Goal: Book appointment/travel/reservation

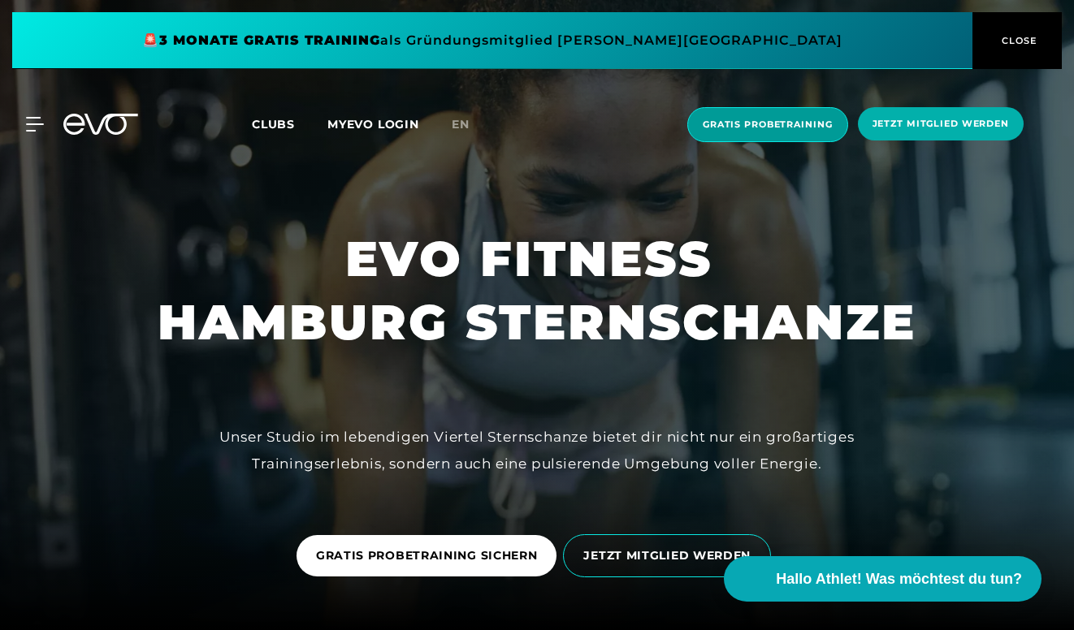
click at [784, 127] on span "Gratis Probetraining" at bounding box center [767, 125] width 130 height 14
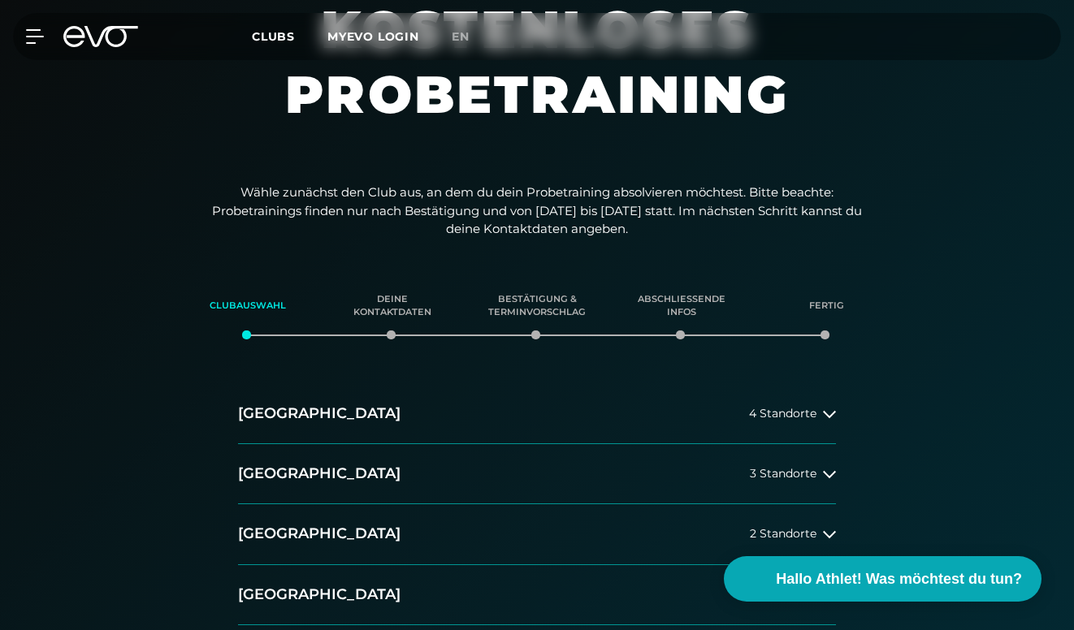
scroll to position [175, 0]
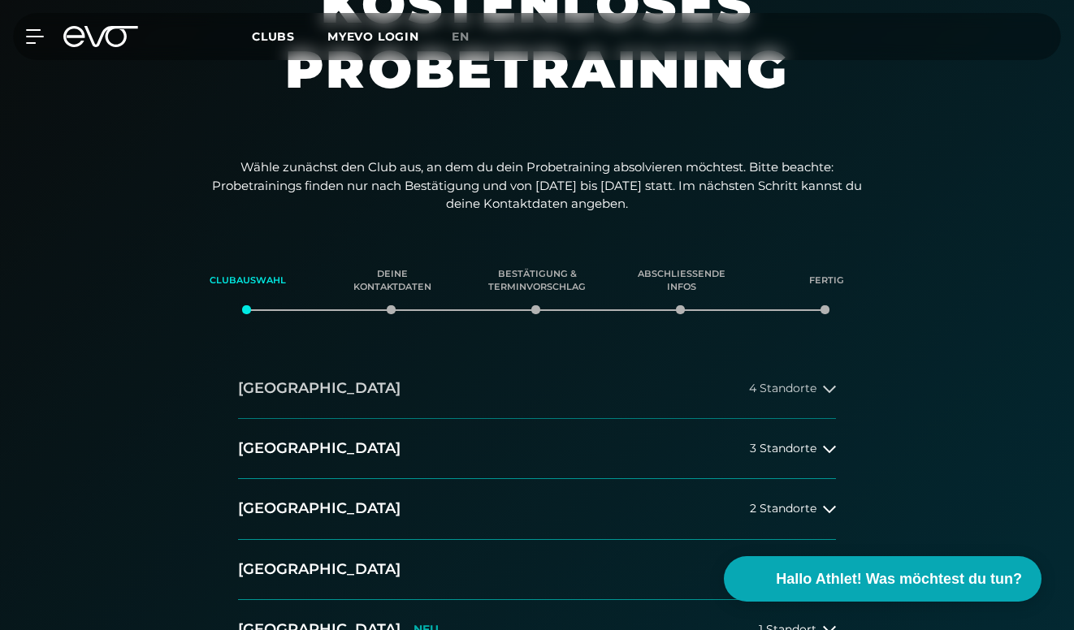
click at [769, 390] on span "4 Standorte" at bounding box center [782, 388] width 67 height 12
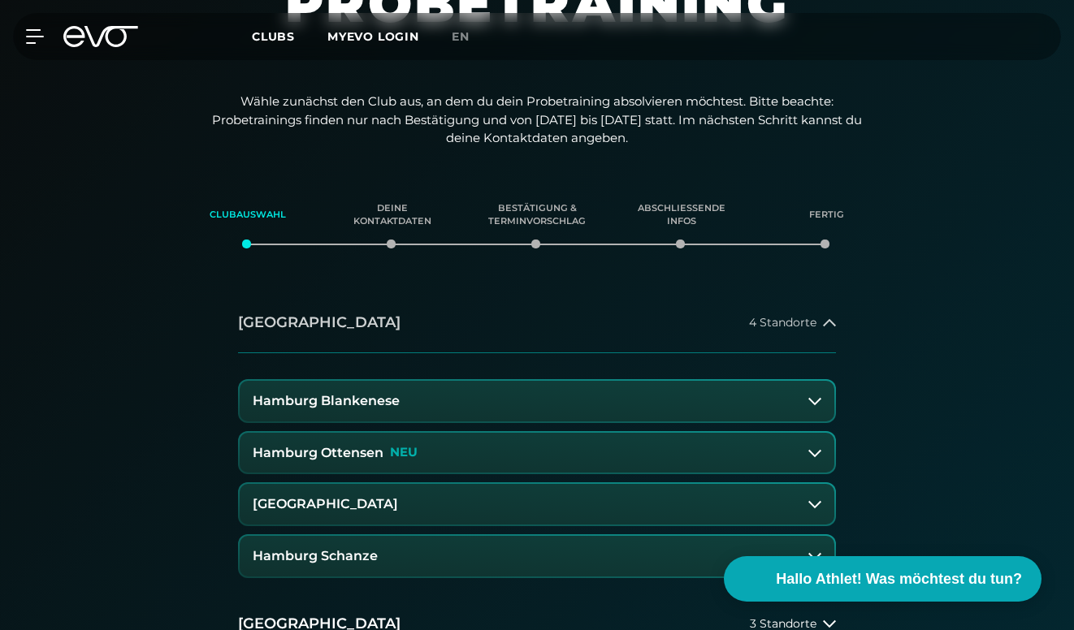
scroll to position [252, 0]
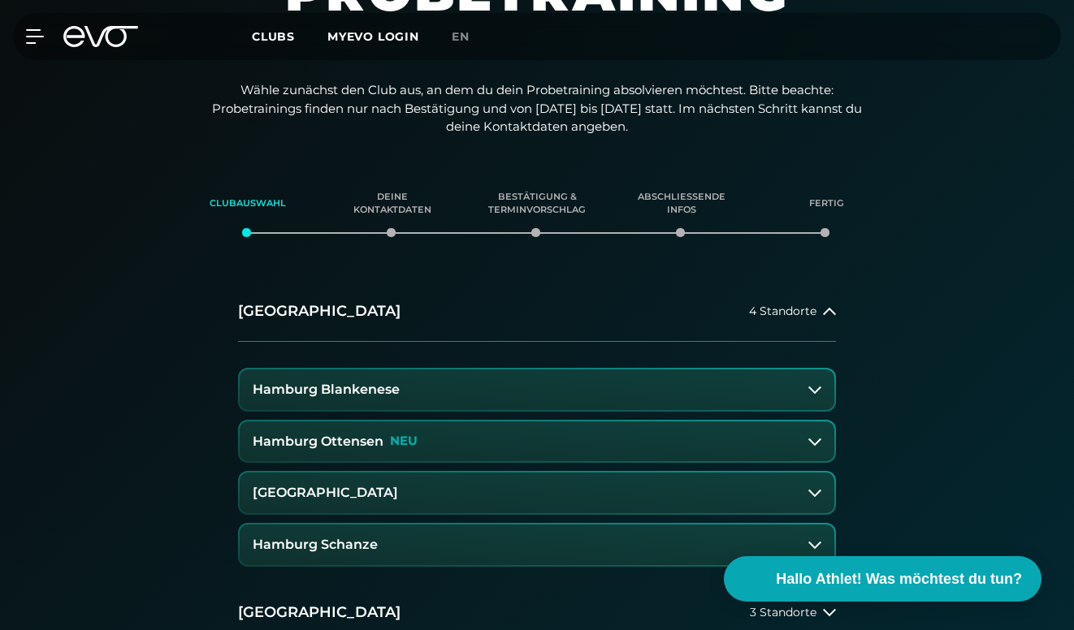
click at [564, 545] on button "Hamburg Schanze" at bounding box center [537, 545] width 594 height 41
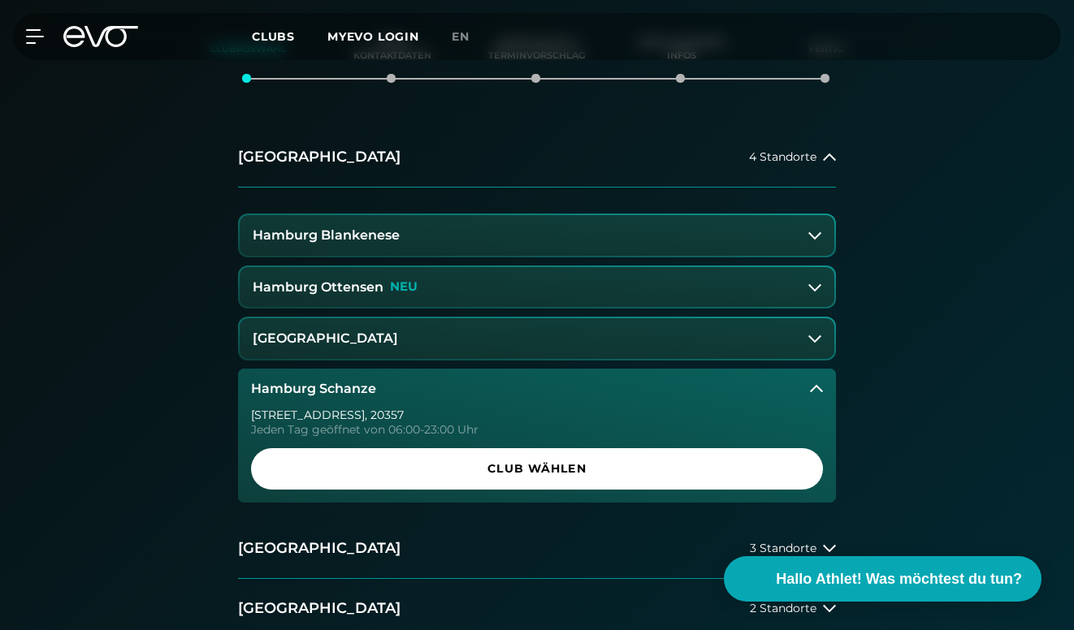
scroll to position [471, 0]
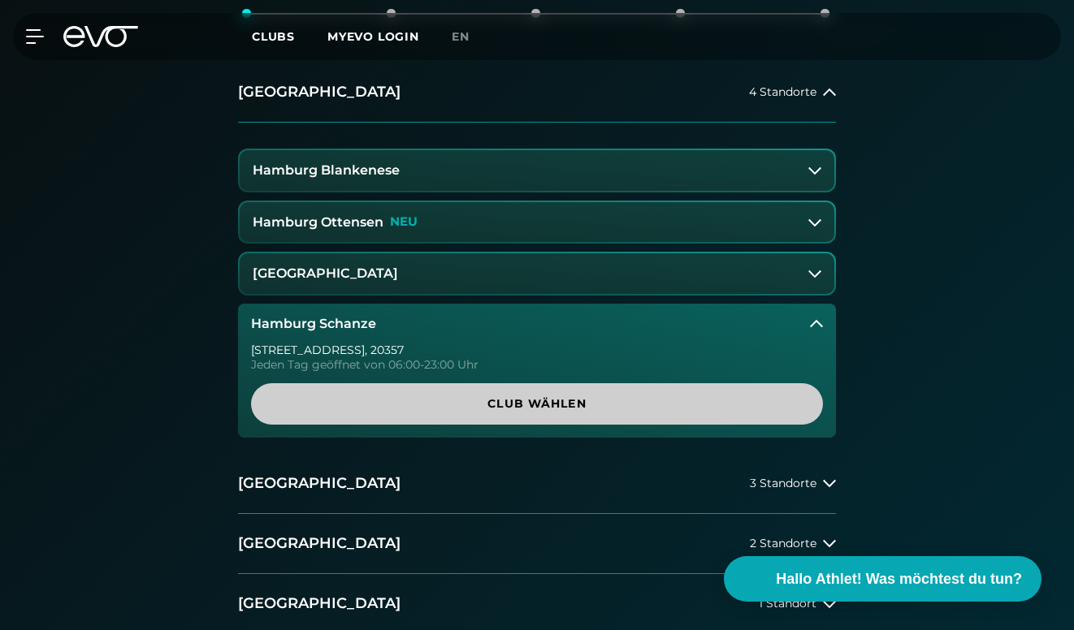
click at [521, 387] on span "Club wählen" at bounding box center [537, 403] width 572 height 41
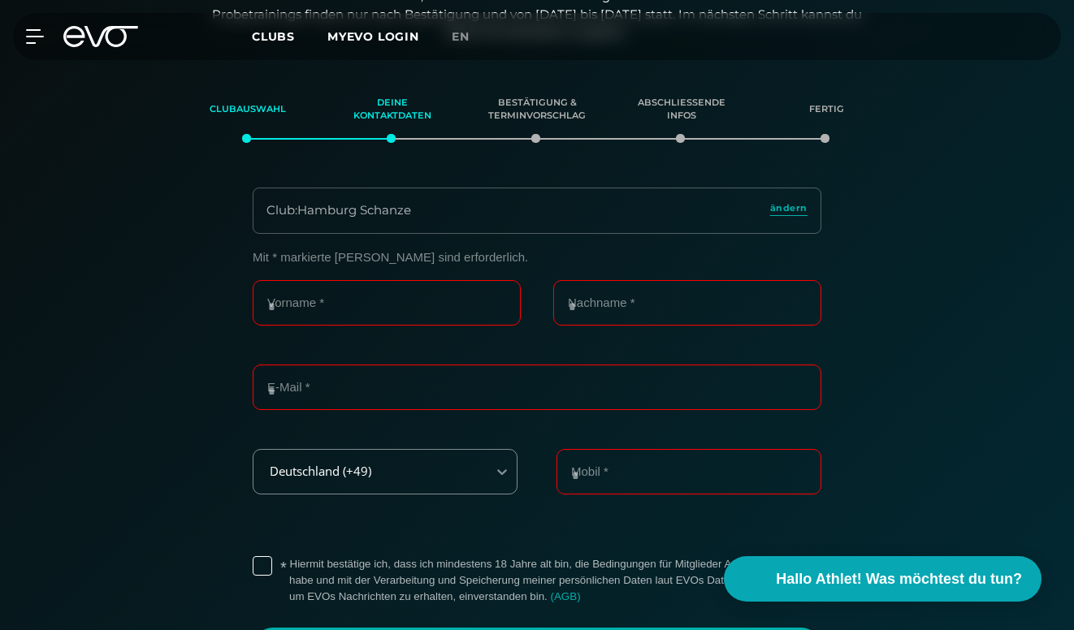
scroll to position [343, 0]
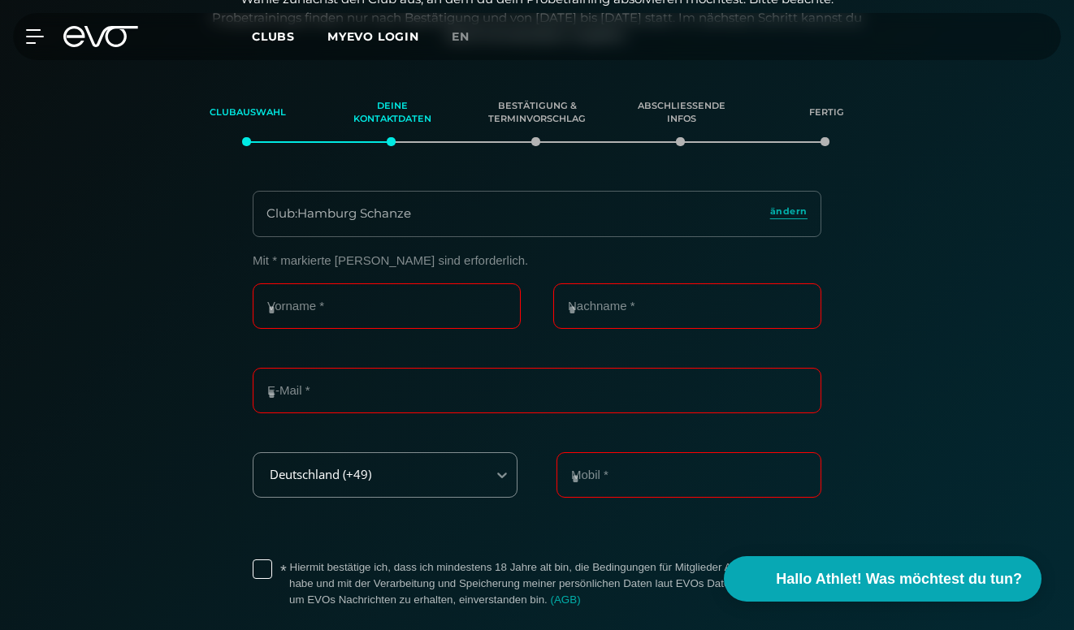
click at [578, 218] on div "Club : Hamburg Schanze ändern" at bounding box center [537, 214] width 568 height 46
click at [778, 215] on link "ändern" at bounding box center [788, 214] width 37 height 19
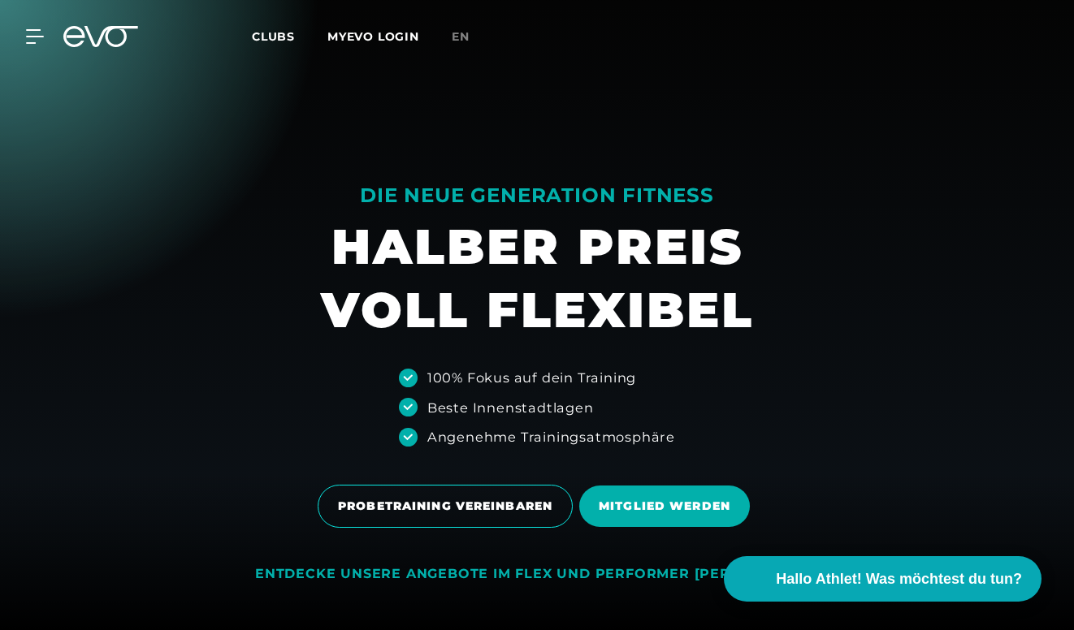
scroll to position [-1, 0]
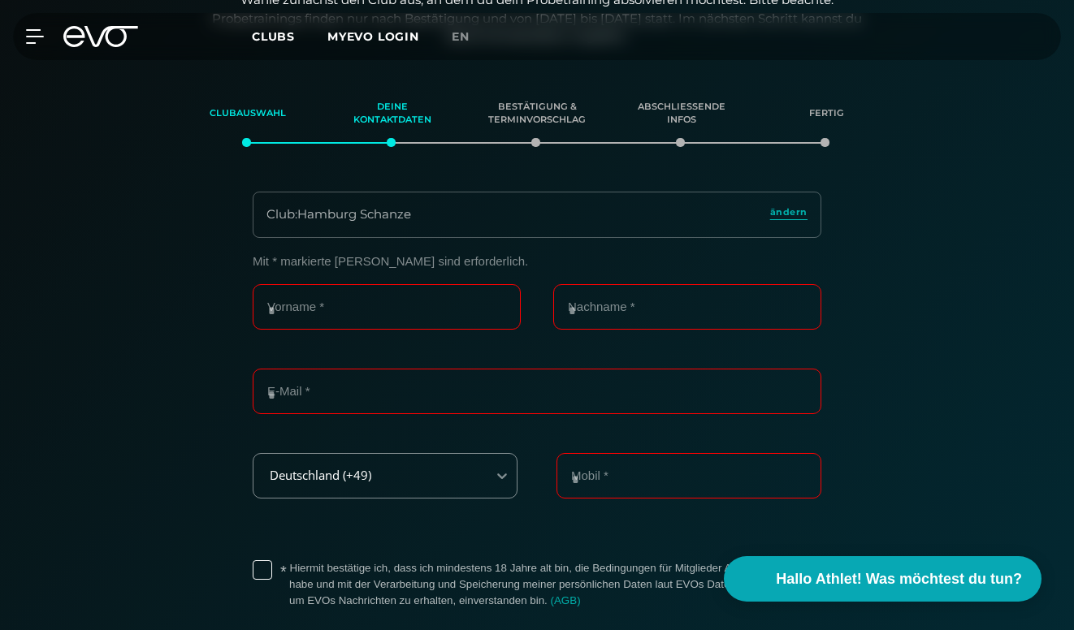
scroll to position [343, 0]
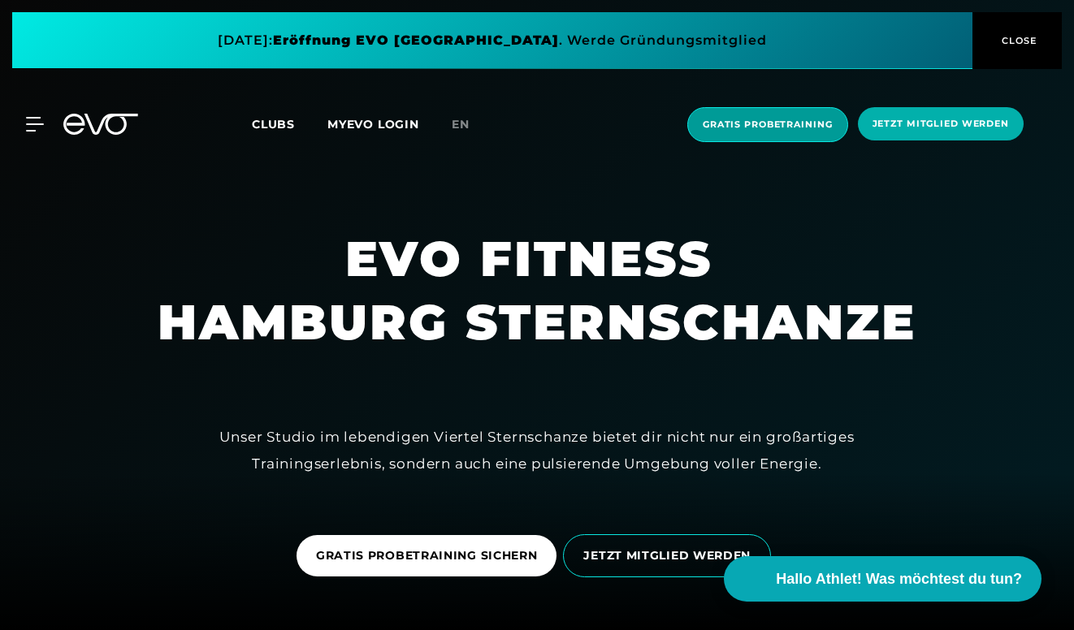
click at [794, 133] on span "Gratis Probetraining" at bounding box center [767, 124] width 161 height 35
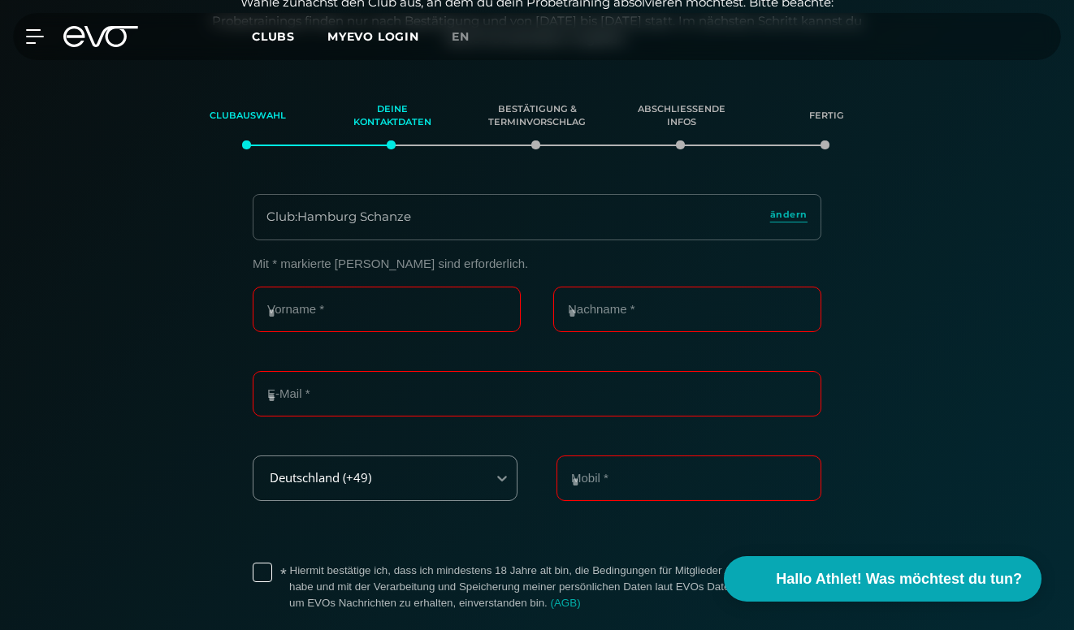
scroll to position [343, 0]
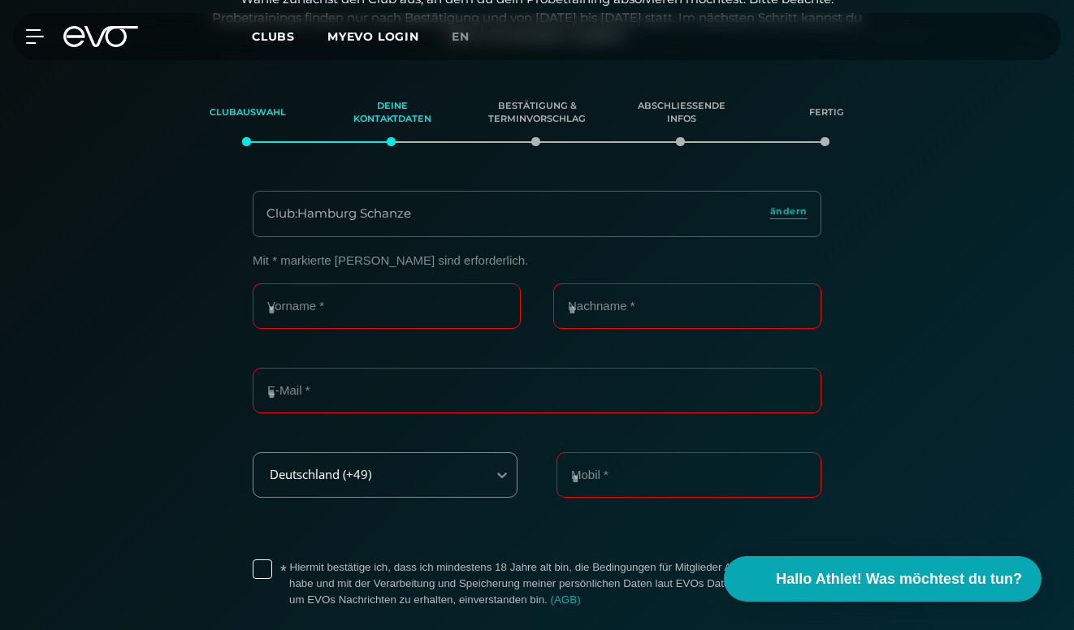
click at [397, 218] on div "Club : Hamburg Schanze" at bounding box center [338, 214] width 145 height 19
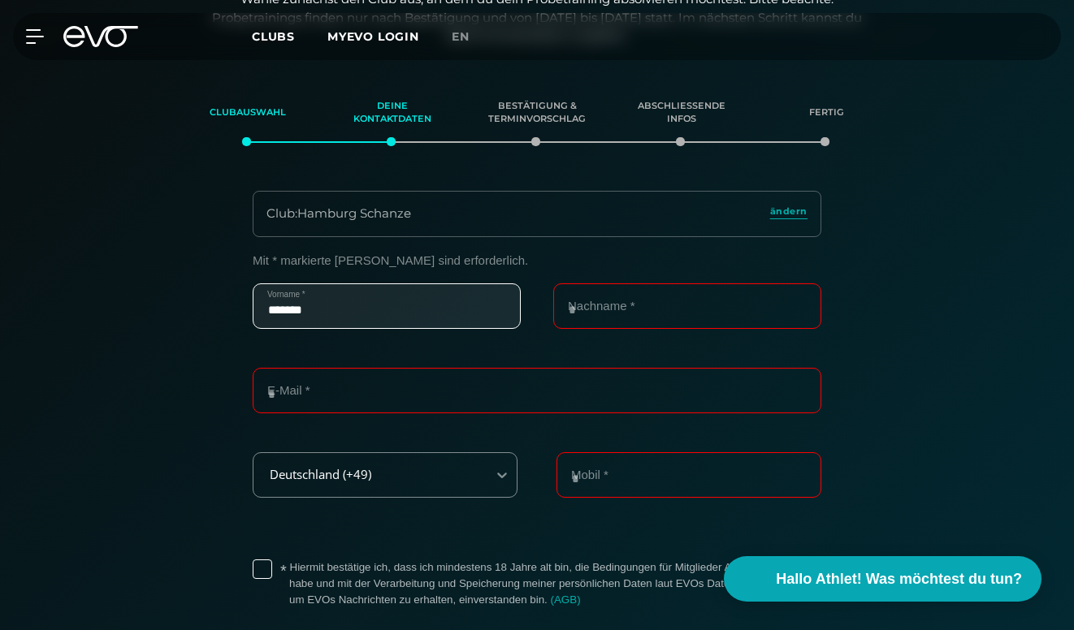
type input "*******"
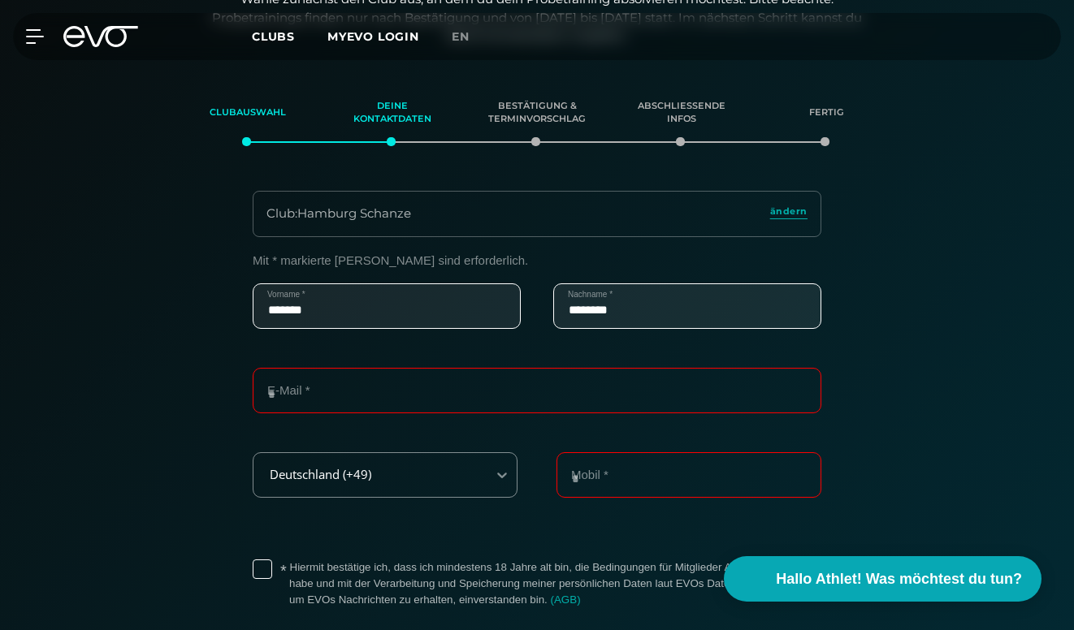
type input "********"
type input "**********"
click at [339, 438] on div "**********" at bounding box center [537, 410] width 568 height 84
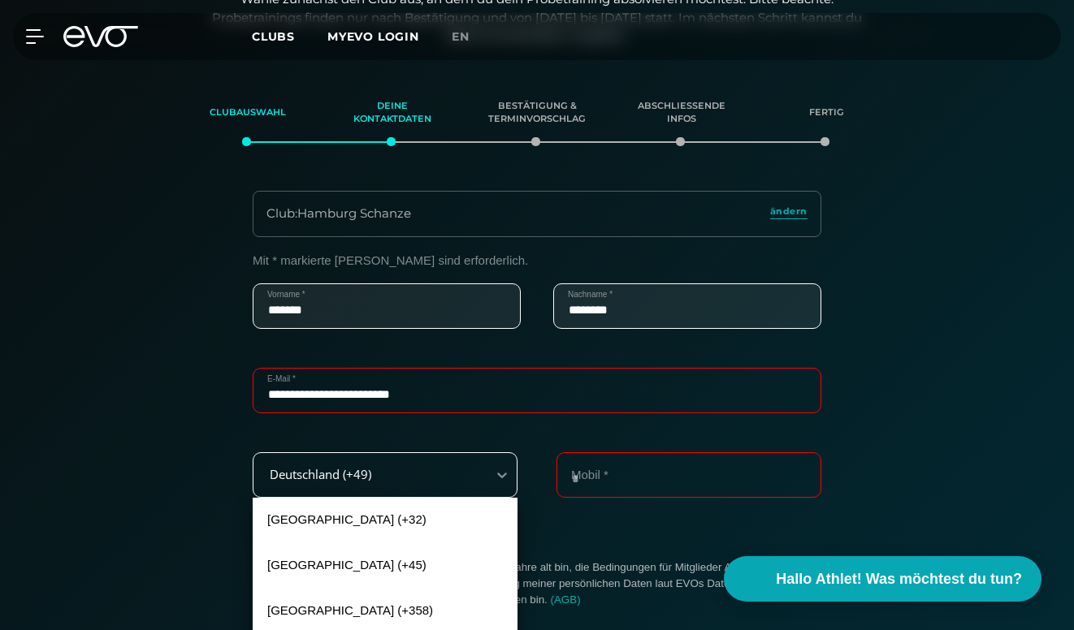
click at [349, 461] on div "[GEOGRAPHIC_DATA] (+32), 1 of 240. 240 results available. Use Up and Down to ch…" at bounding box center [385, 474] width 265 height 45
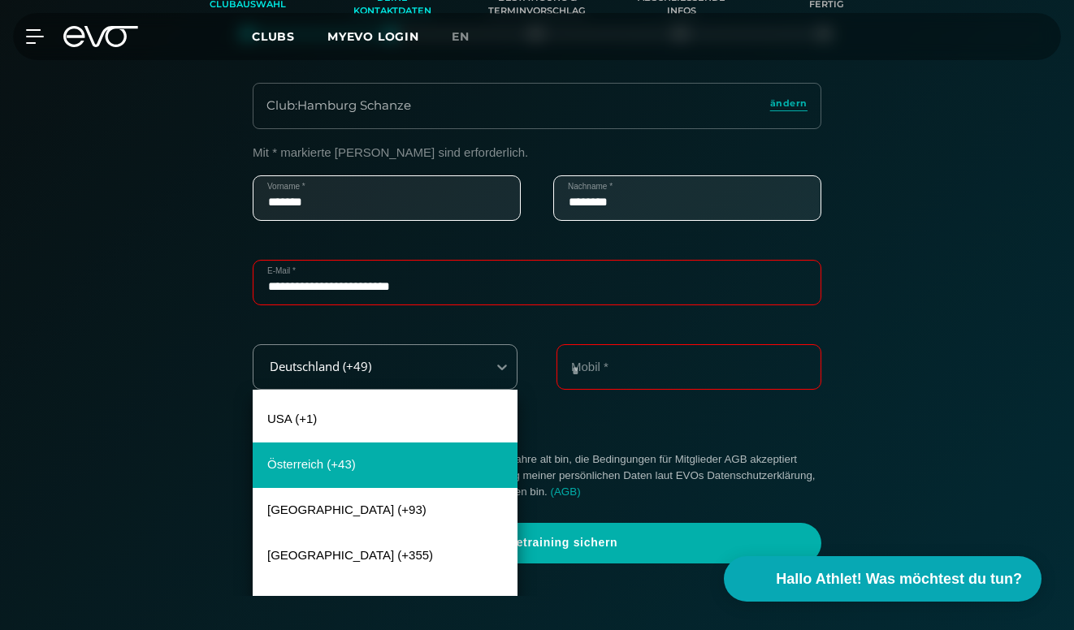
scroll to position [1176, 0]
click at [343, 465] on div "Österreich (+43)" at bounding box center [385, 464] width 265 height 45
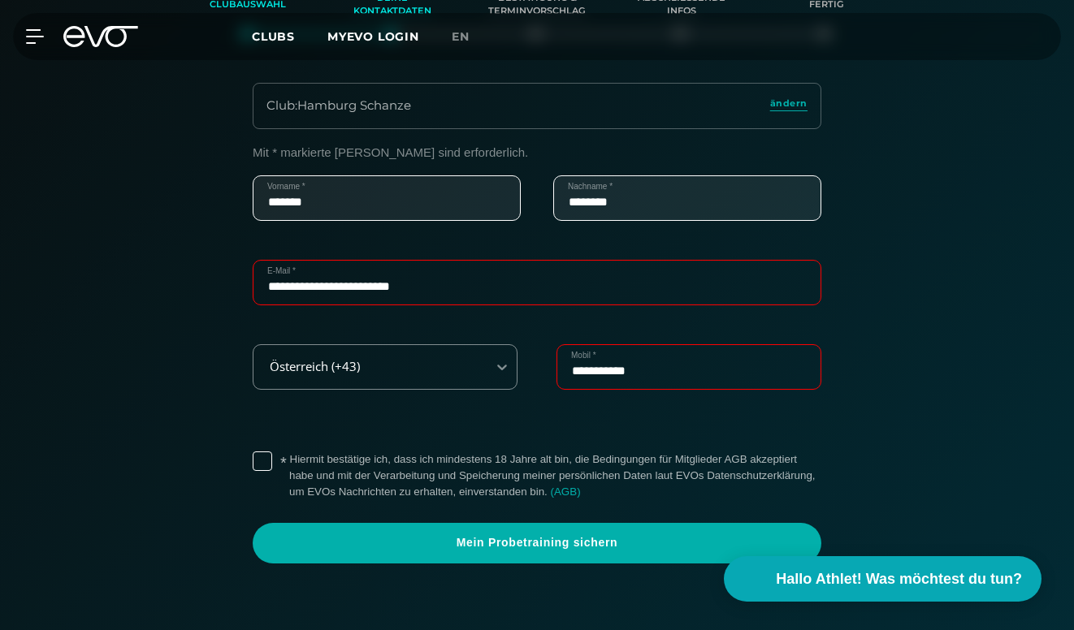
type input "**********"
click at [289, 456] on label "* Hiermit bestätige ich, dass ich mindestens 18 Jahre alt bin, die Bedingungen …" at bounding box center [555, 476] width 532 height 49
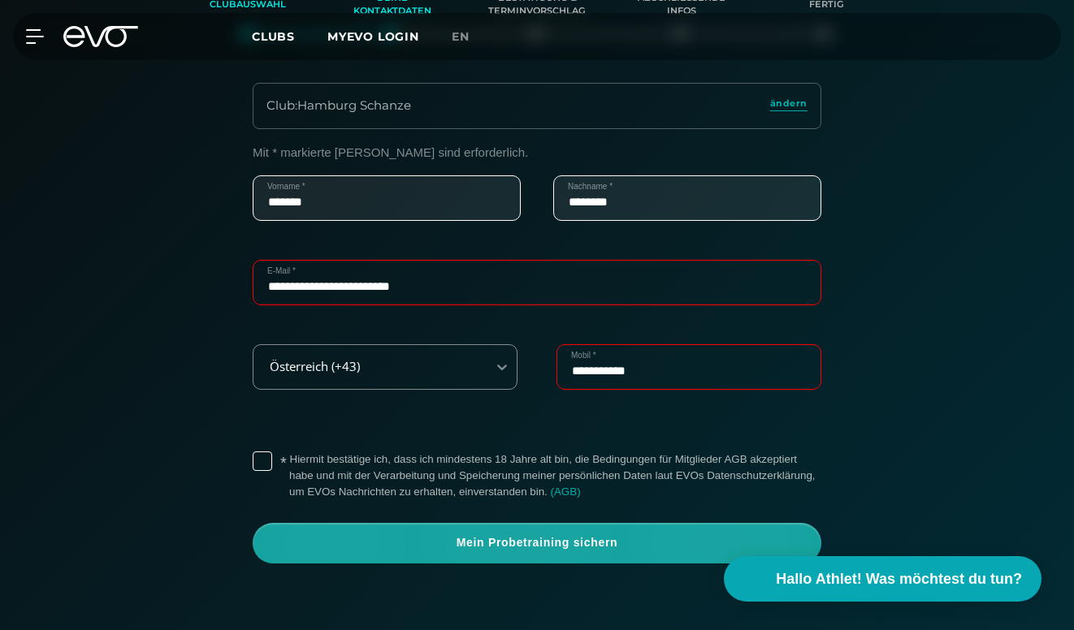
click at [440, 529] on span "Mein Probetraining sichern" at bounding box center [537, 543] width 568 height 41
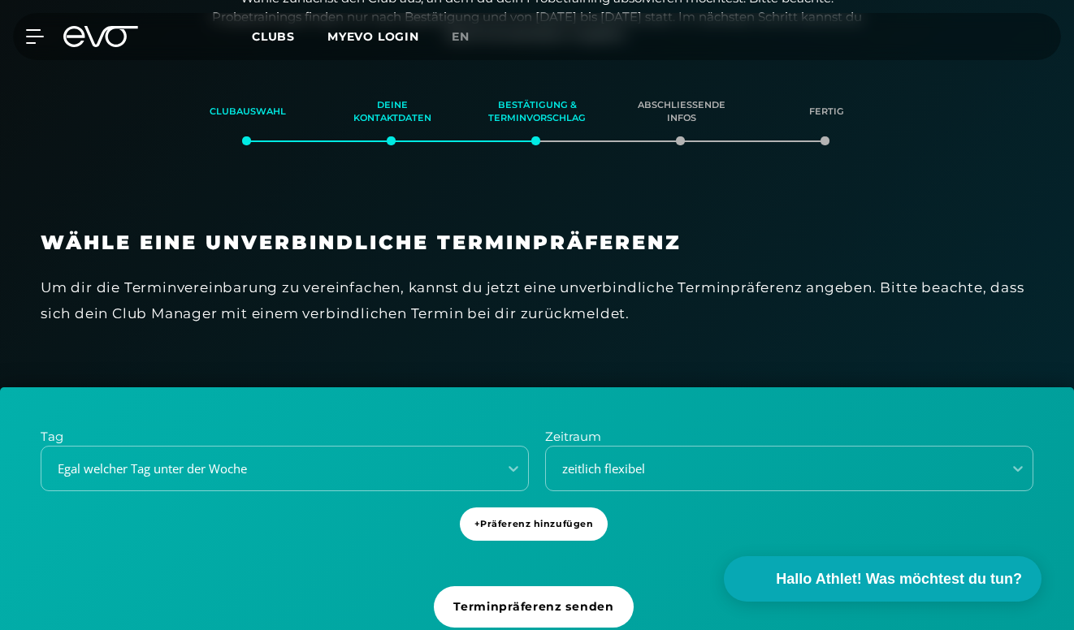
scroll to position [343, 0]
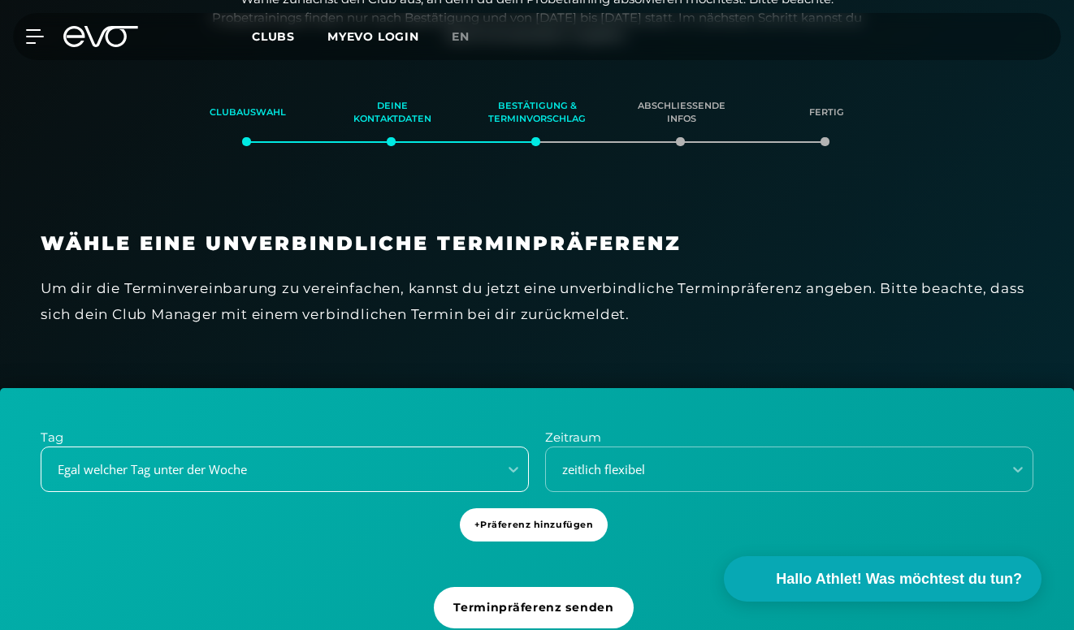
click at [478, 472] on div "Egal welcher Tag unter der Woche" at bounding box center [285, 469] width 488 height 45
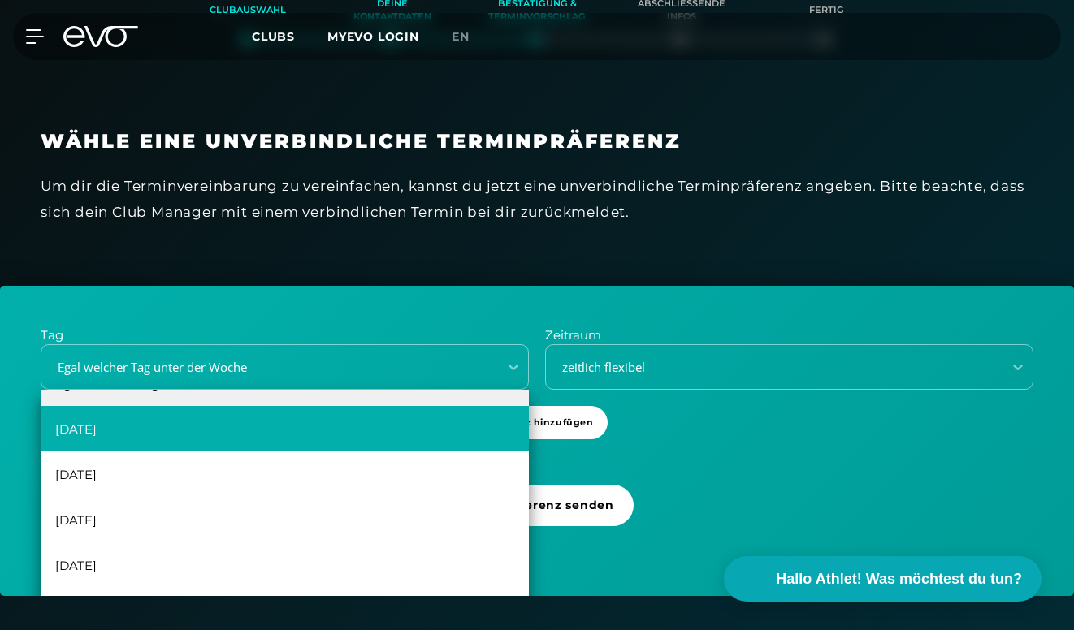
scroll to position [0, 0]
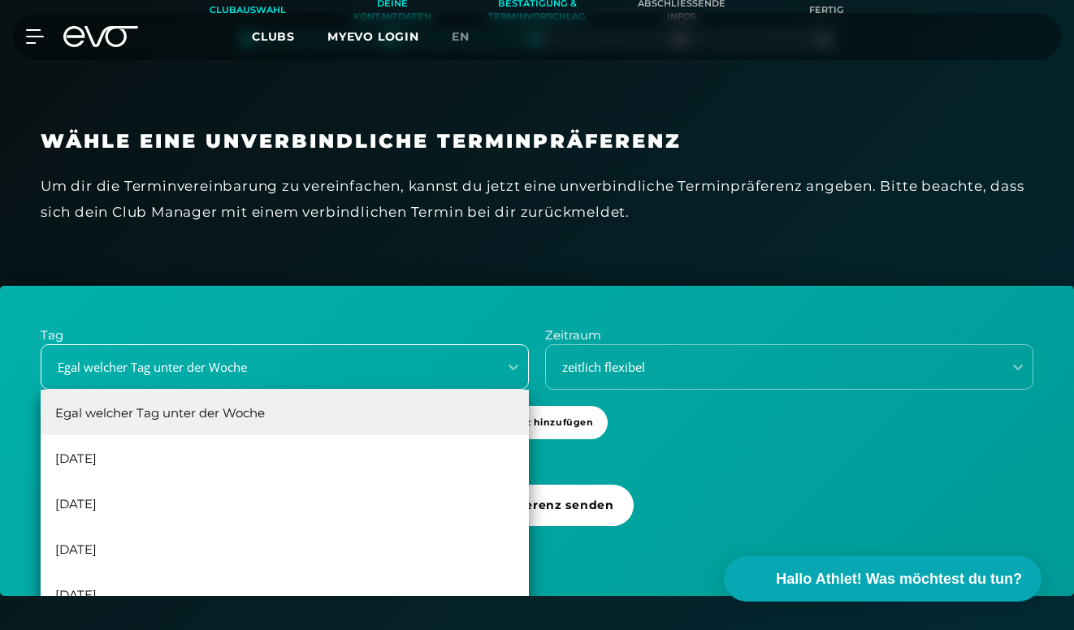
click at [368, 349] on div "Egal welcher Tag unter der Woche" at bounding box center [285, 366] width 488 height 45
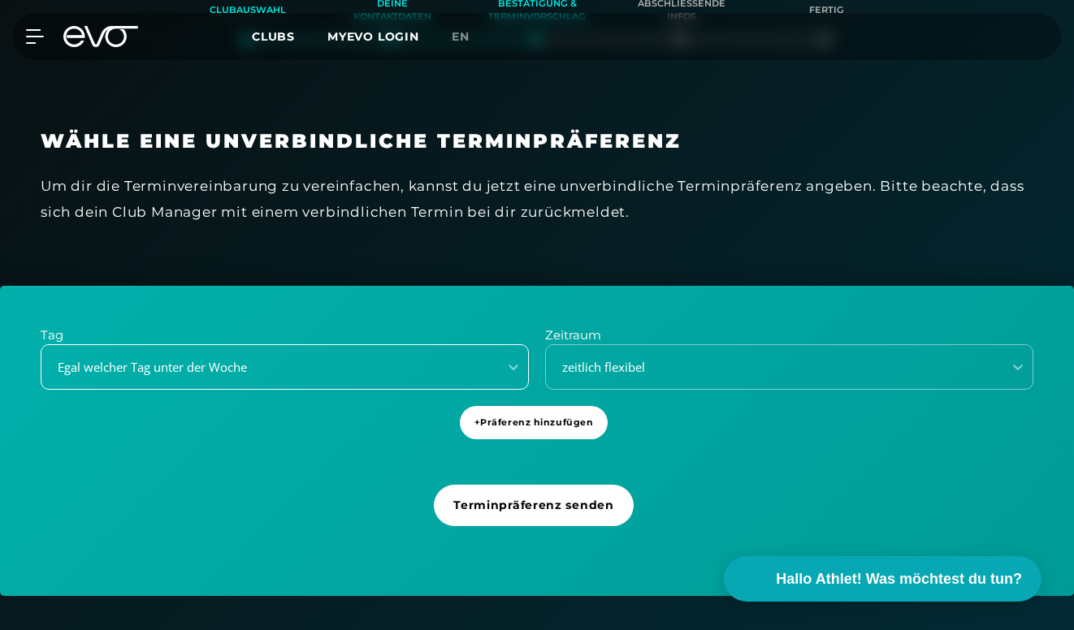
click at [449, 364] on div "Egal welcher Tag unter der Woche" at bounding box center [264, 367] width 443 height 19
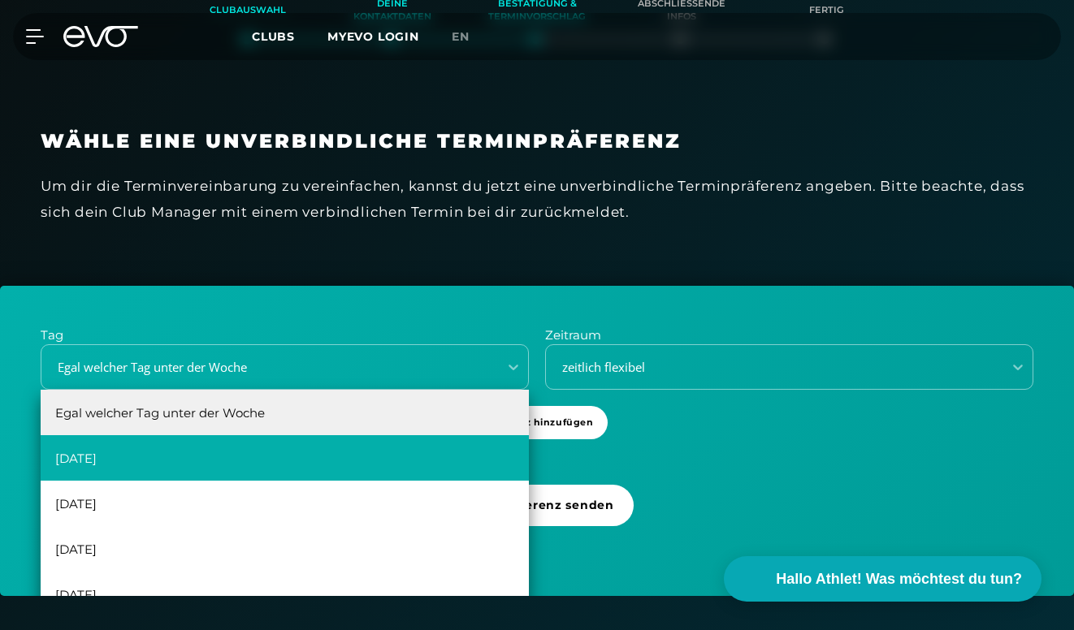
click at [408, 452] on div "[DATE]" at bounding box center [285, 457] width 488 height 45
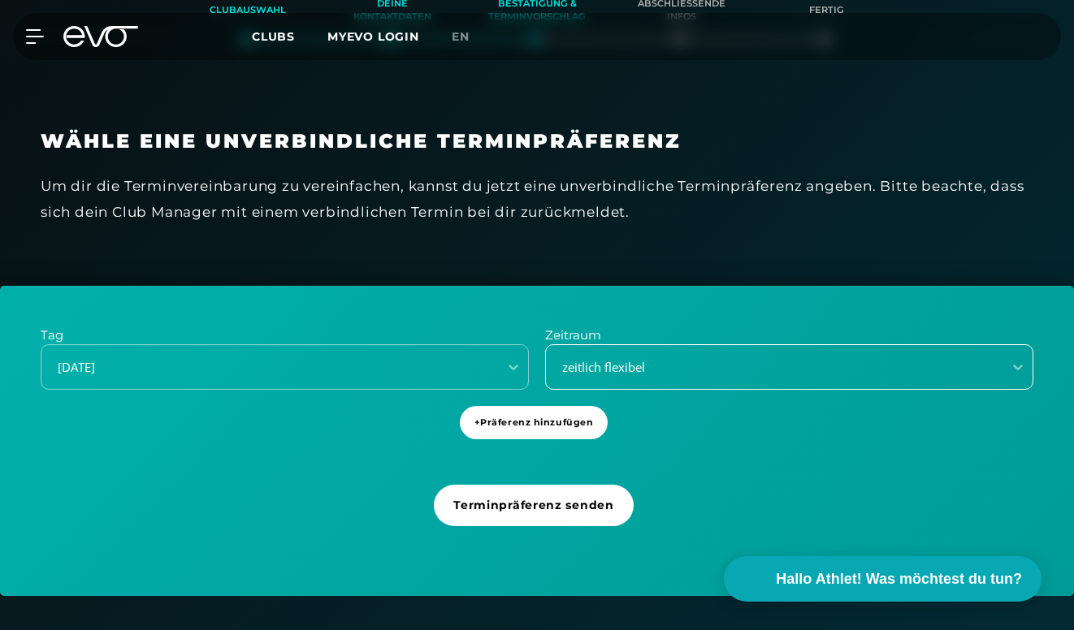
click at [620, 373] on div "zeitlich flexibel" at bounding box center [774, 368] width 456 height 22
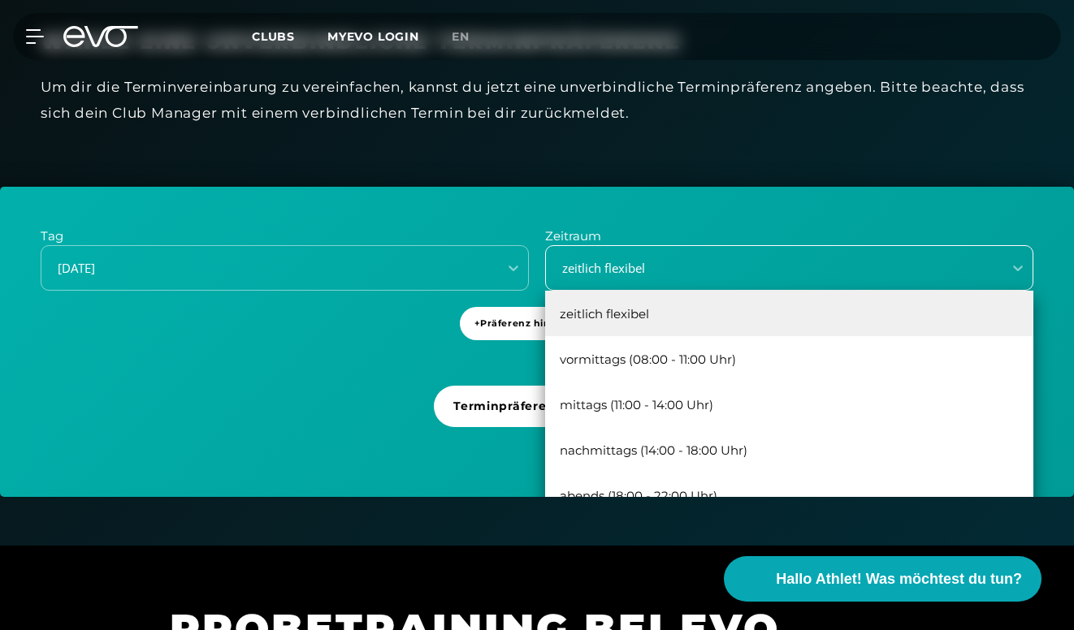
scroll to position [586, 0]
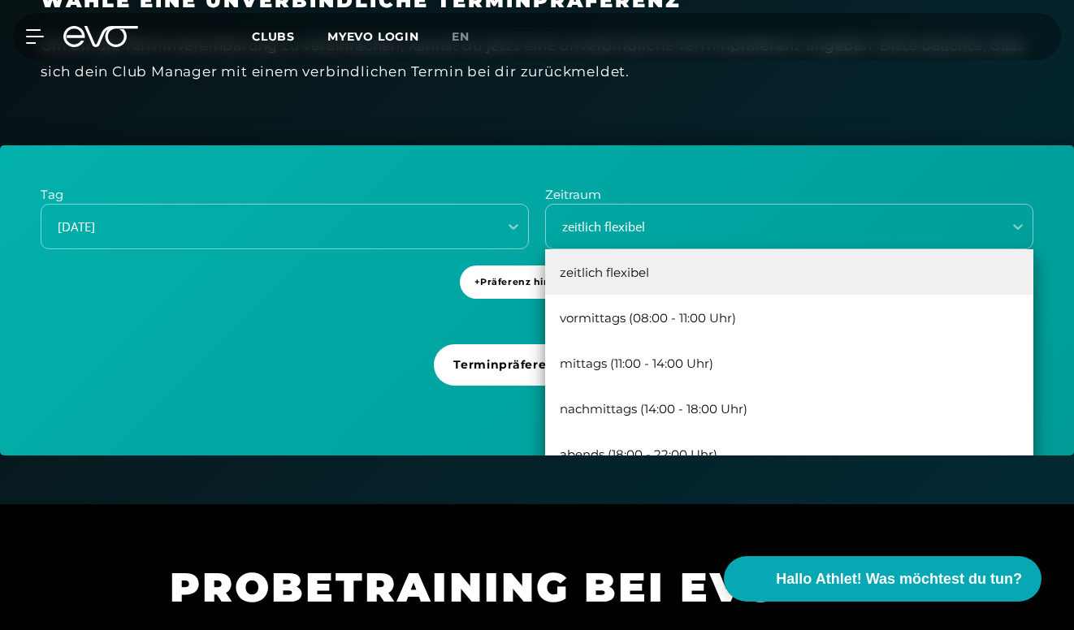
click at [645, 279] on div "zeitlich flexibel" at bounding box center [789, 271] width 488 height 45
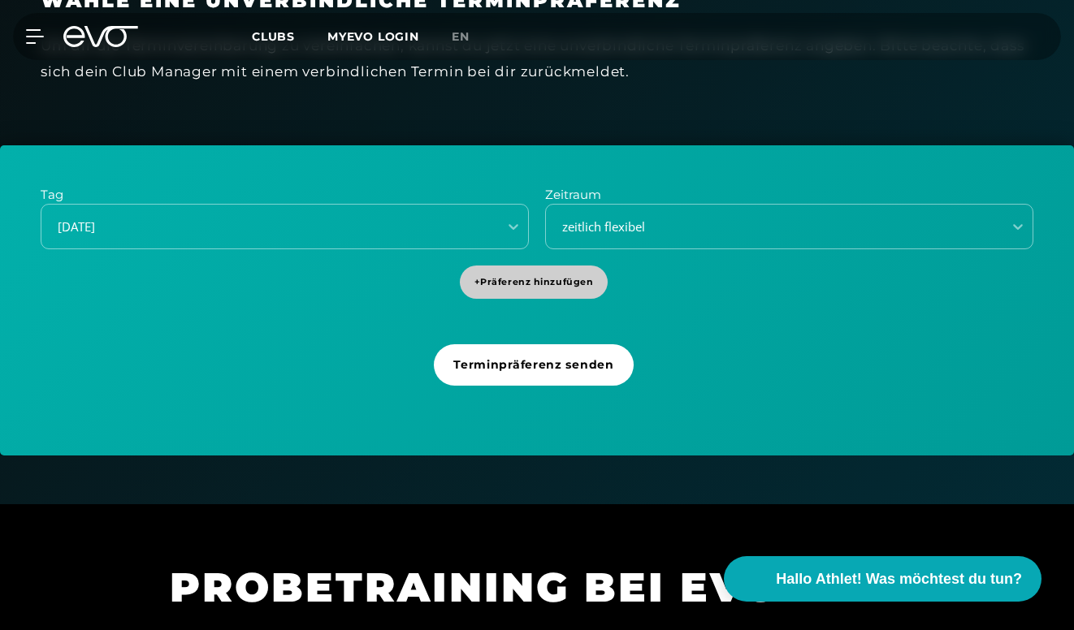
click at [586, 281] on span "+ Präferenz hinzufügen" at bounding box center [533, 282] width 119 height 14
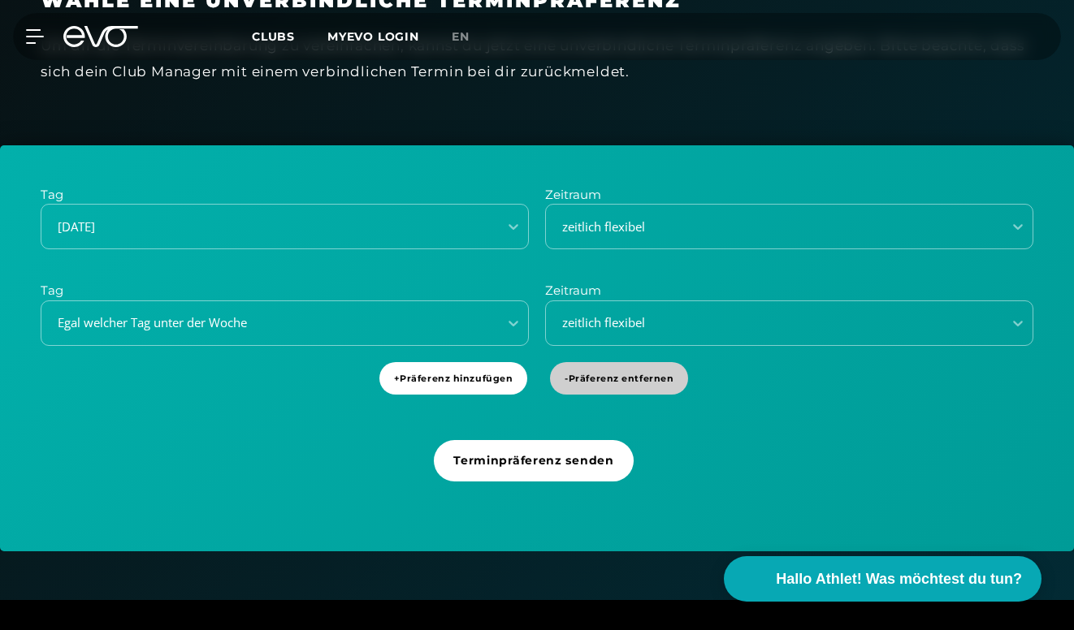
click at [579, 378] on span "- Präferenz entfernen" at bounding box center [618, 379] width 109 height 14
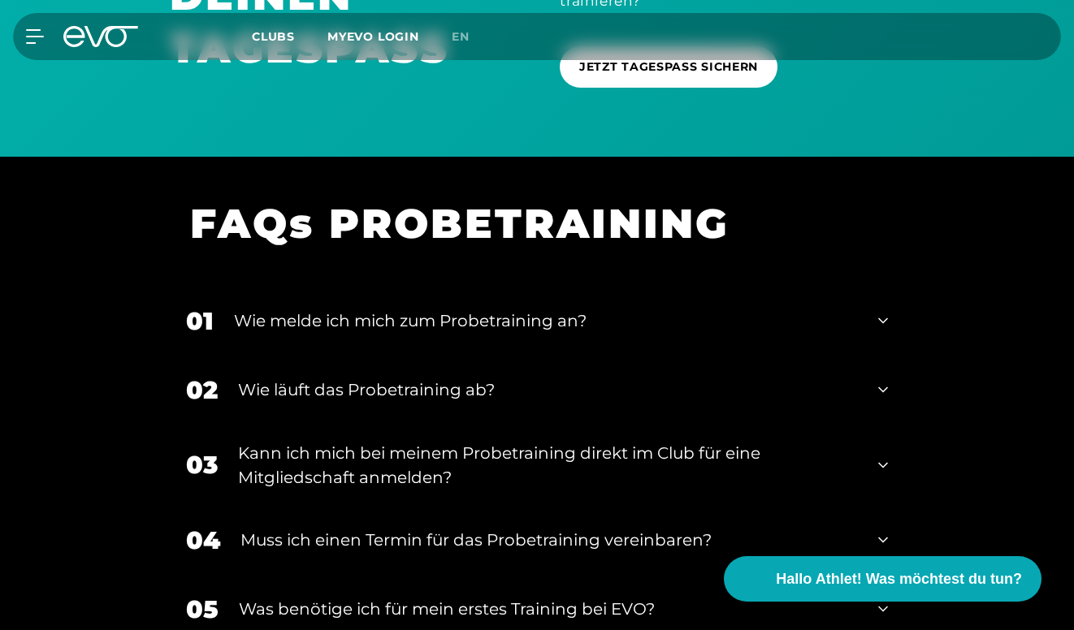
scroll to position [1901, 0]
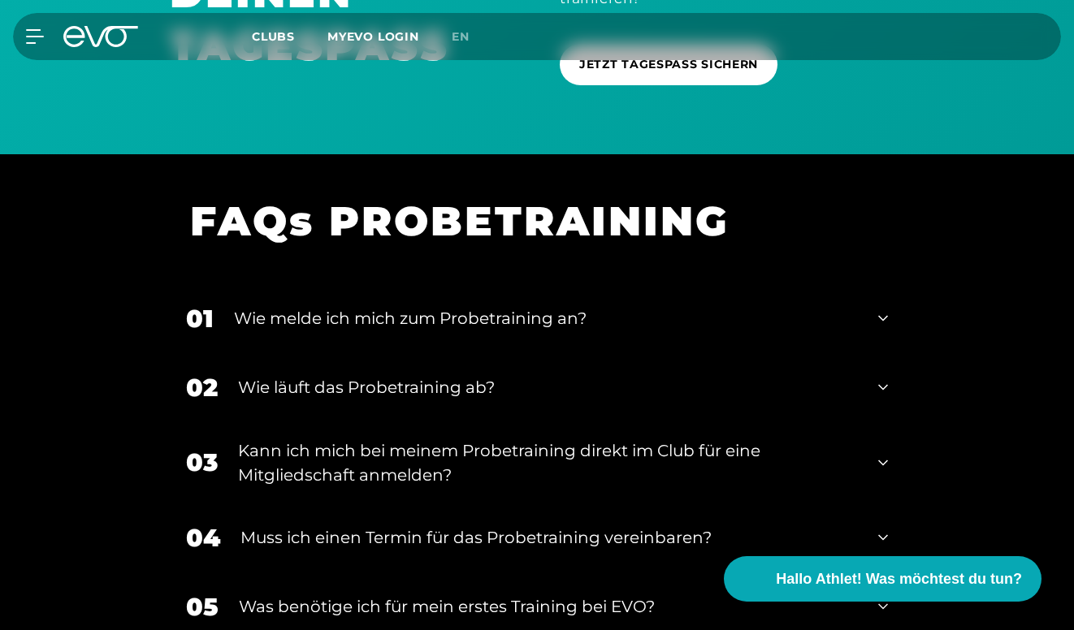
click at [629, 327] on div "01 Wie melde ich mich zum Probetraining an?" at bounding box center [537, 318] width 734 height 69
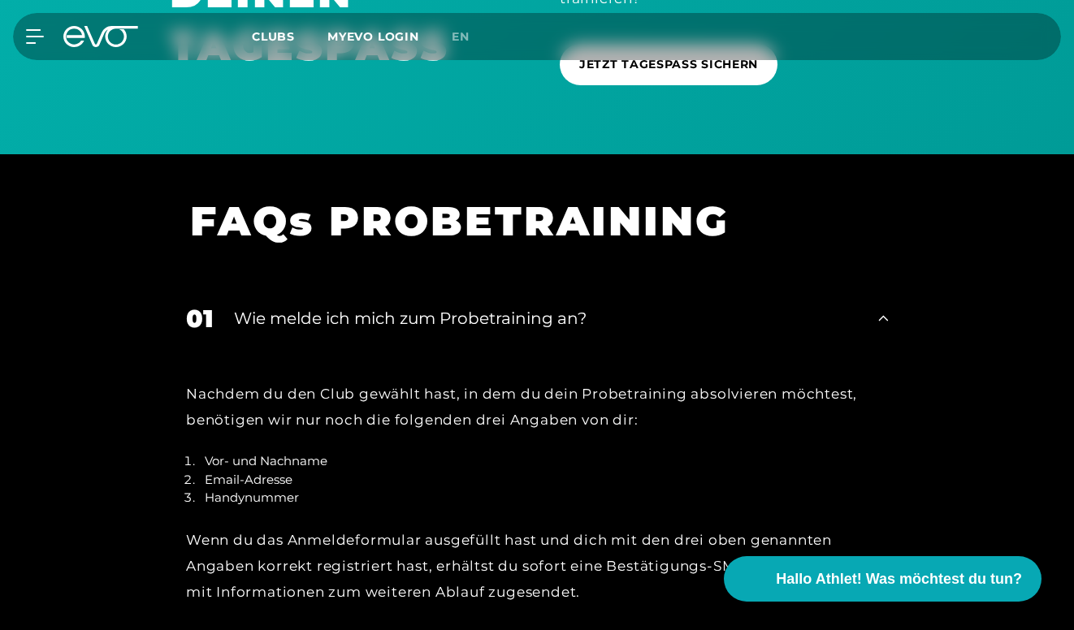
click at [629, 327] on div "01 Wie melde ich mich zum Probetraining an?" at bounding box center [537, 318] width 734 height 69
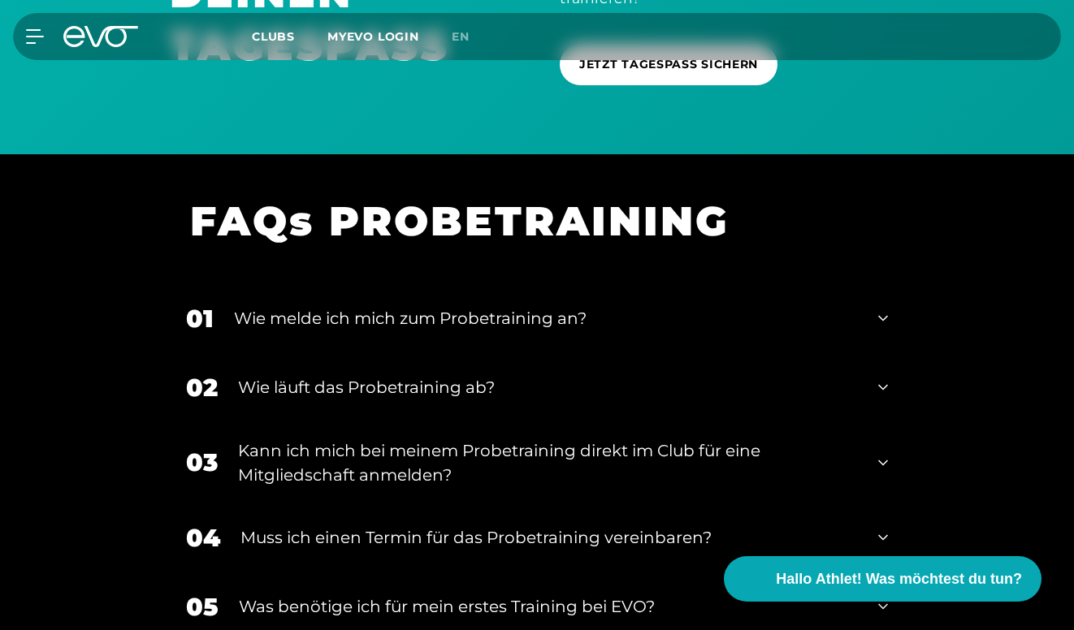
click at [620, 377] on div "Wie läuft das Probetraining ab?" at bounding box center [548, 387] width 620 height 24
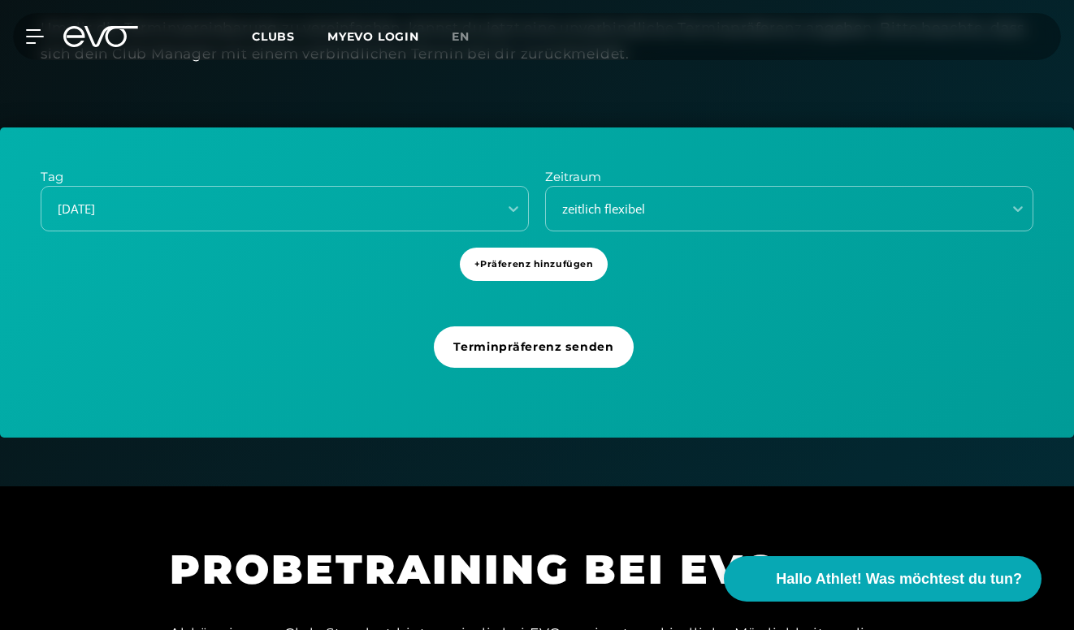
scroll to position [611, 0]
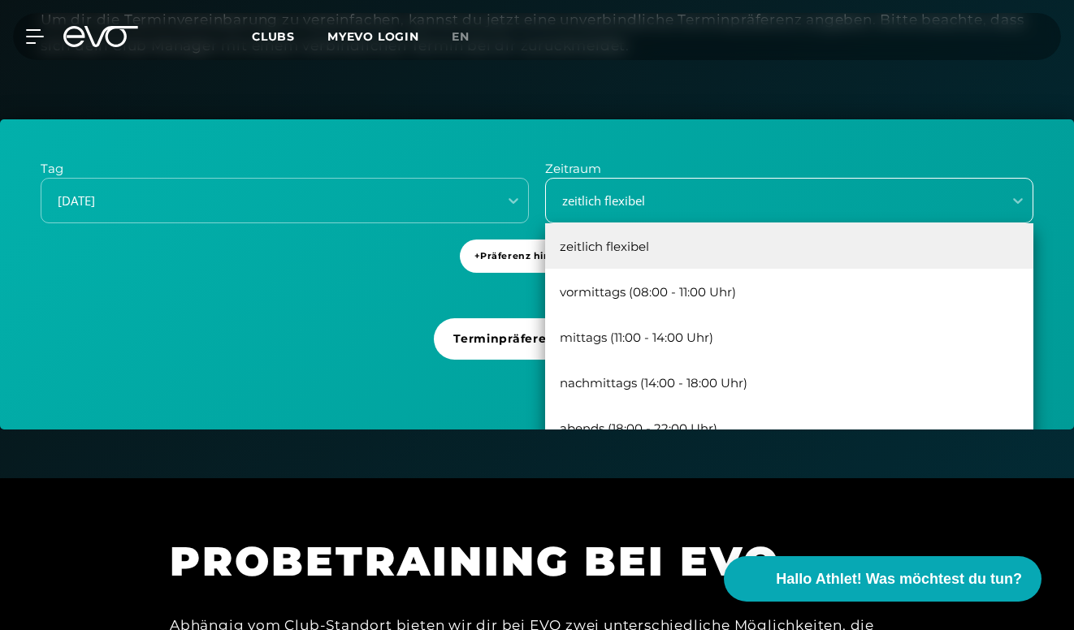
click at [680, 214] on div "zeitlich flexibel" at bounding box center [789, 200] width 488 height 45
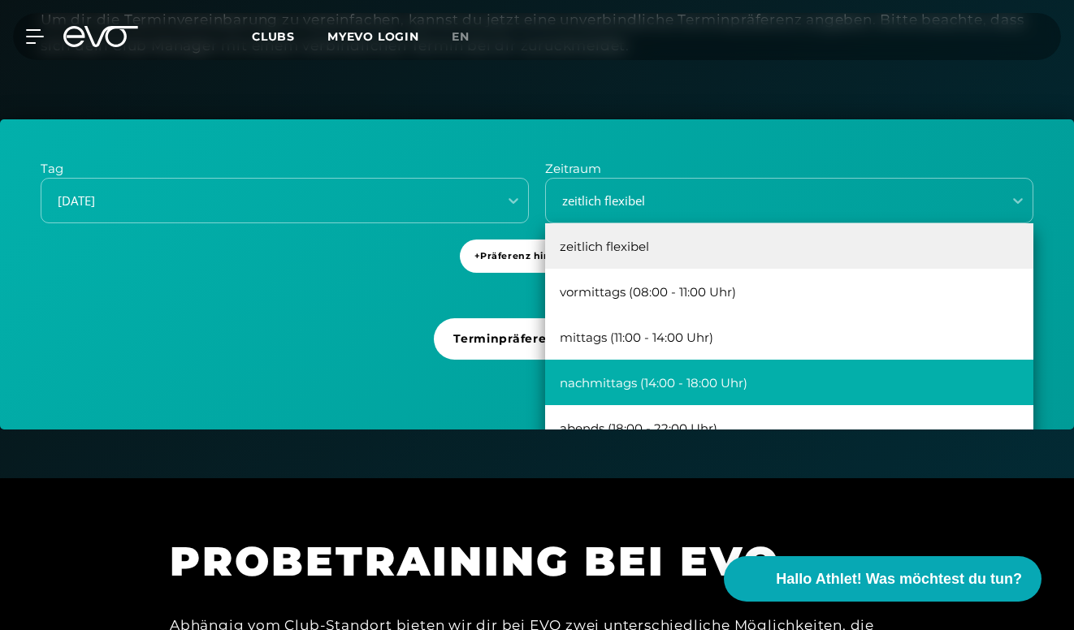
click at [674, 374] on div "nachmittags (14:00 - 18:00 Uhr)" at bounding box center [789, 382] width 488 height 45
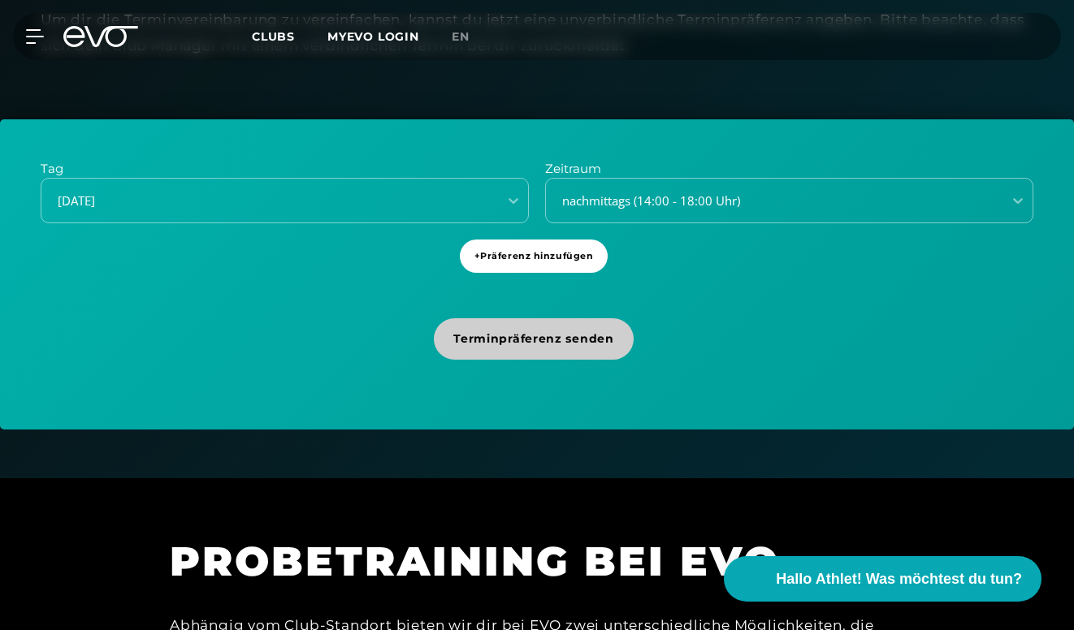
click at [607, 342] on span "Terminpräferenz senden" at bounding box center [533, 339] width 160 height 17
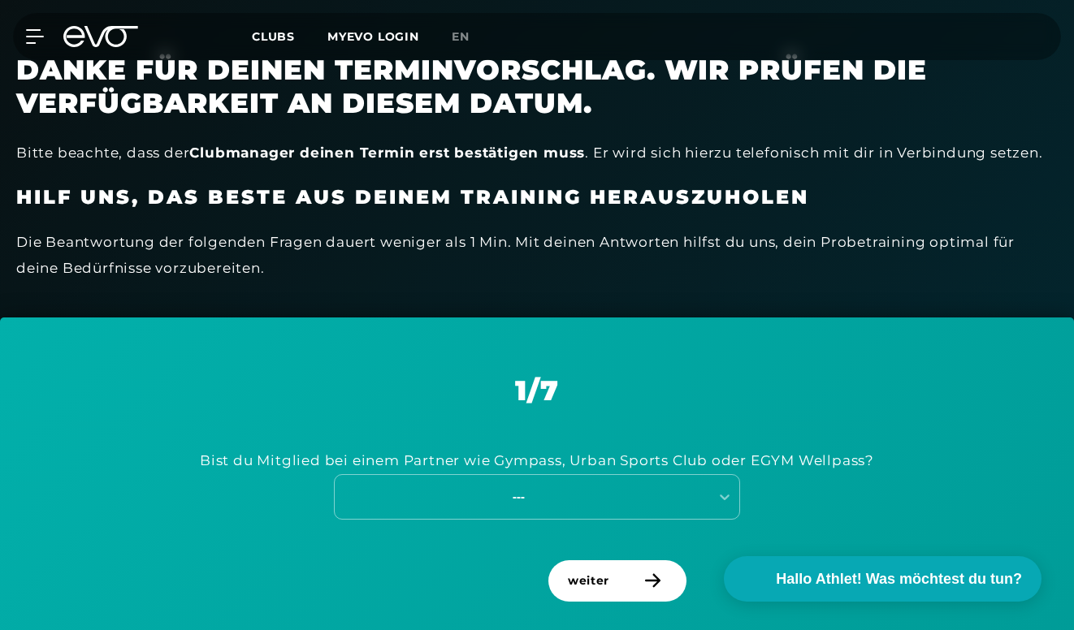
scroll to position [515, 0]
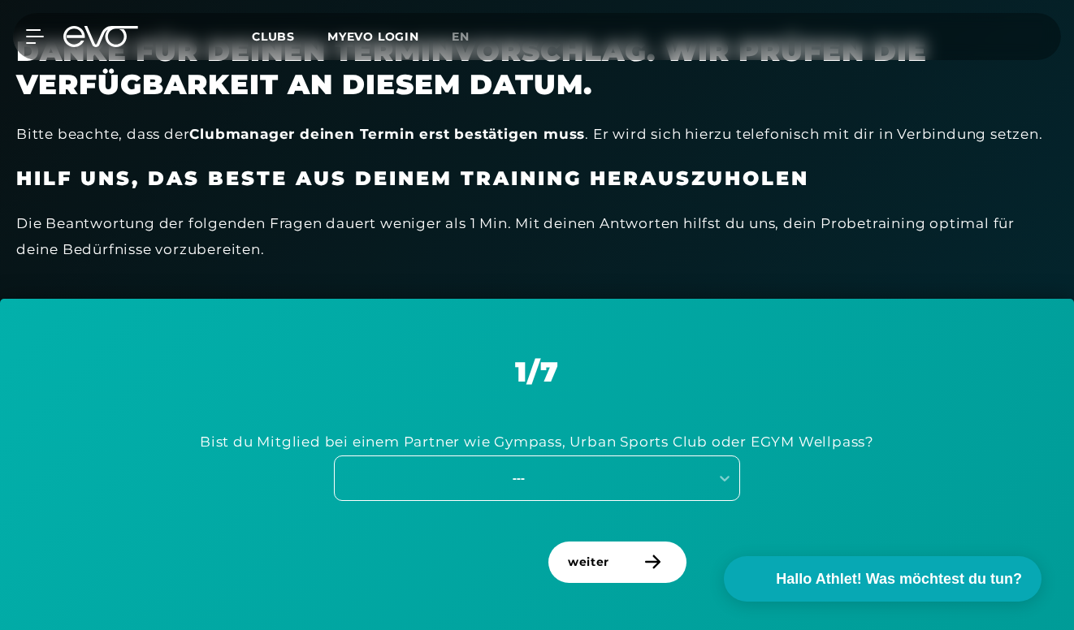
click at [598, 486] on div "---" at bounding box center [537, 478] width 406 height 45
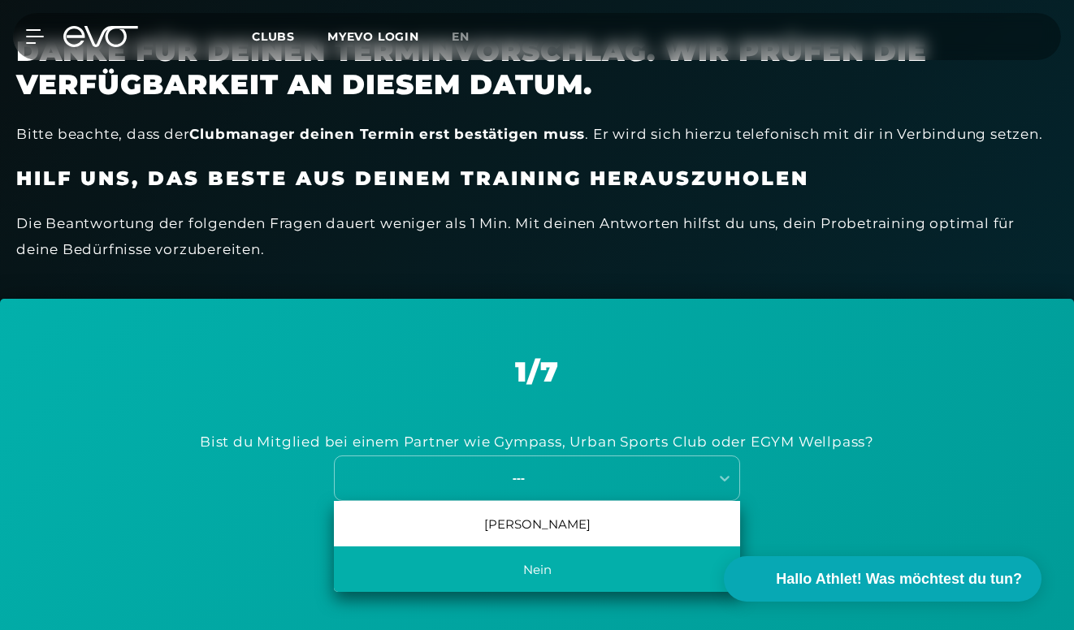
click at [586, 549] on div "Nein" at bounding box center [537, 569] width 406 height 45
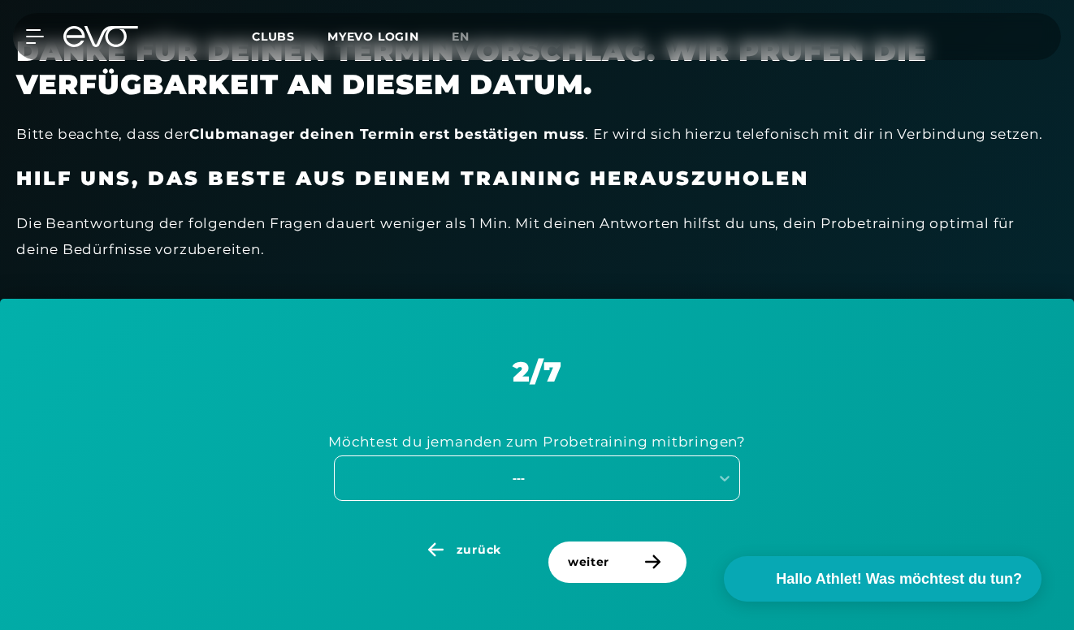
click at [579, 479] on div "---" at bounding box center [518, 478] width 365 height 19
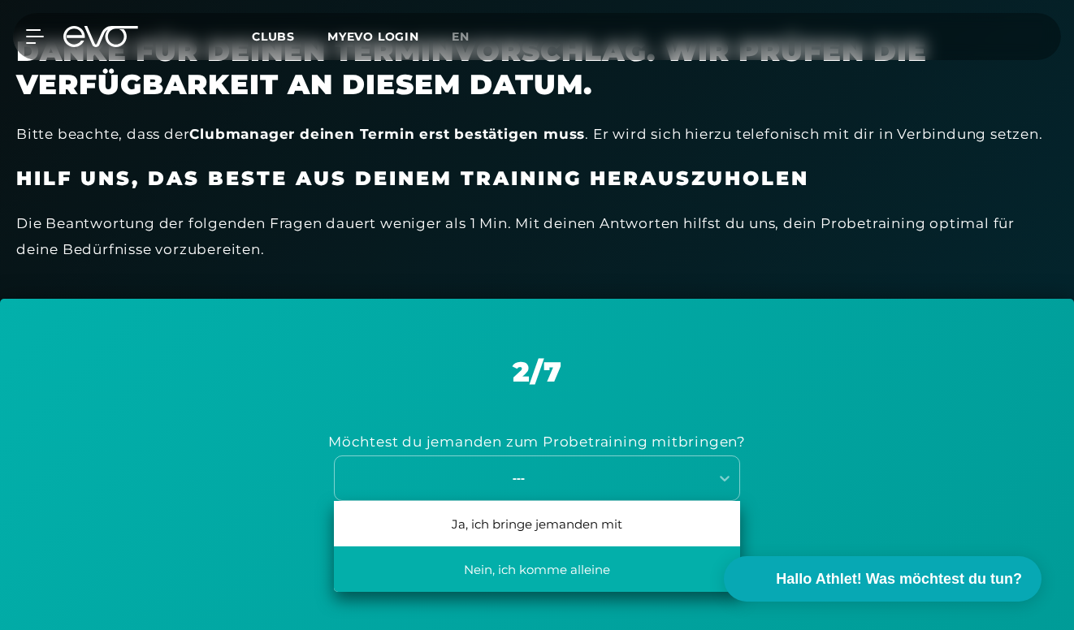
click at [578, 558] on div "Nein, ich komme alleine" at bounding box center [537, 569] width 406 height 45
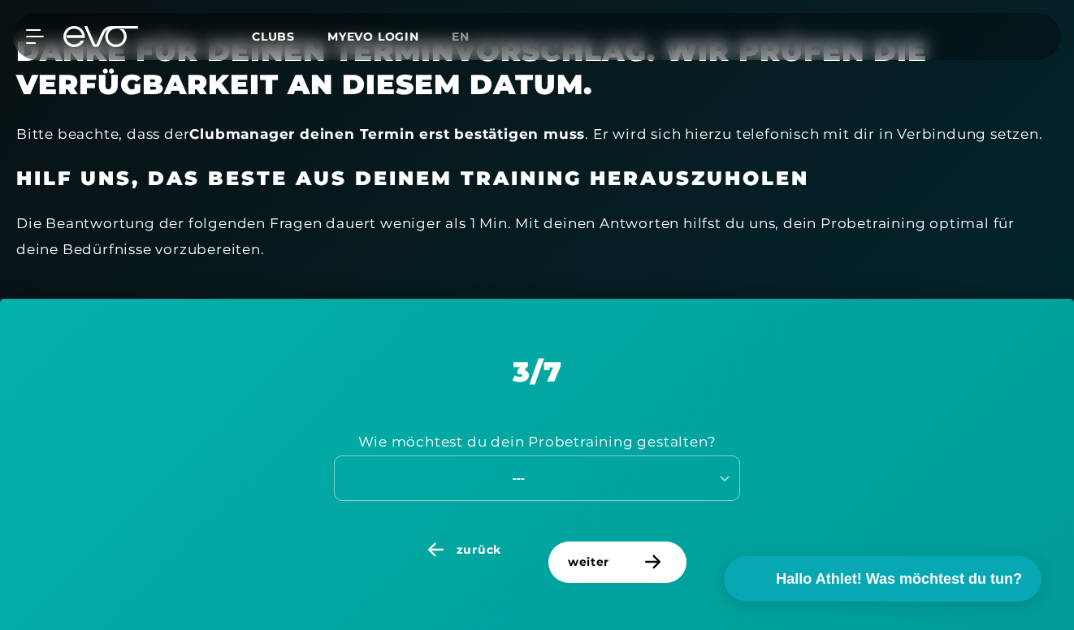
click at [578, 558] on span "weiter" at bounding box center [588, 562] width 41 height 17
click at [478, 528] on div "[PERSON_NAME] Vorerfahrung hast du? ---" at bounding box center [537, 464] width 992 height 153
click at [478, 542] on span "zurück" at bounding box center [478, 550] width 45 height 17
click at [529, 490] on div "---" at bounding box center [537, 478] width 406 height 45
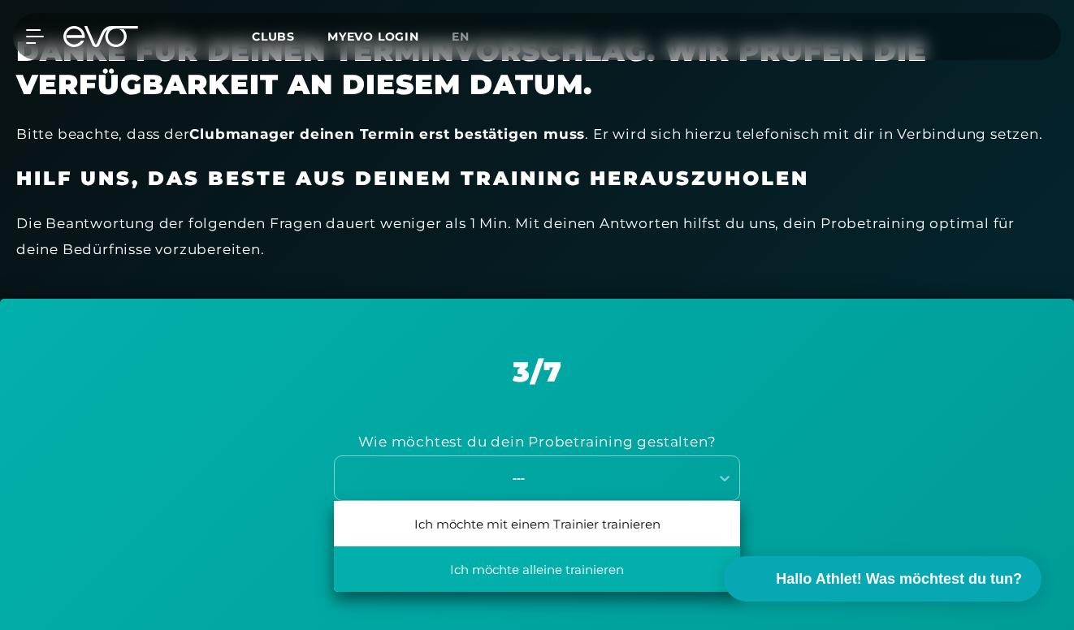
click at [534, 572] on div "Ich möchte alleine trainieren" at bounding box center [537, 569] width 406 height 45
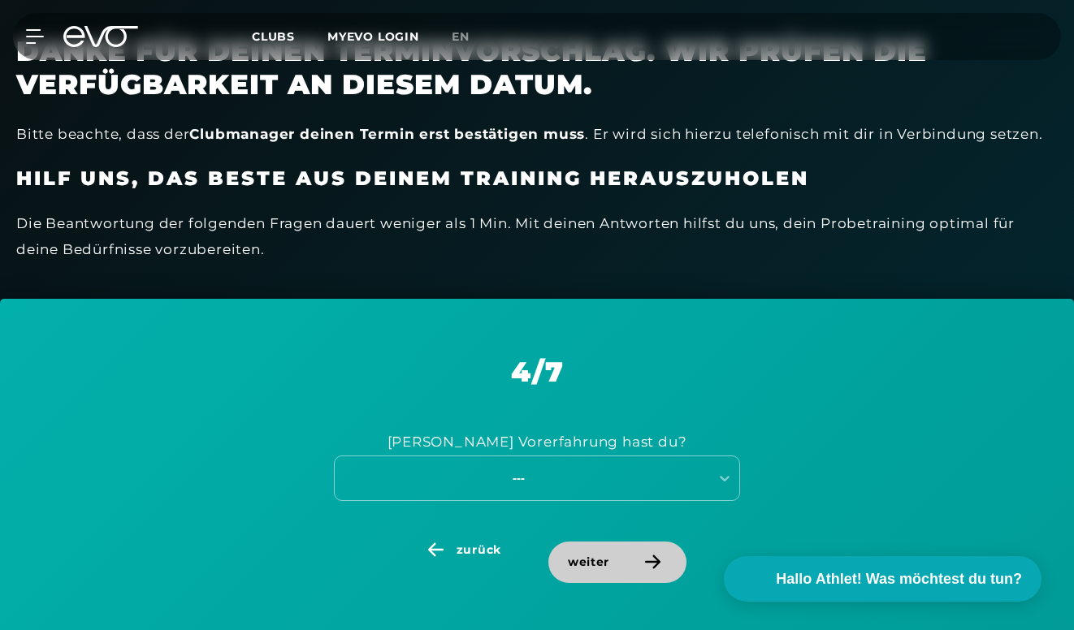
click at [584, 542] on span "weiter" at bounding box center [617, 562] width 138 height 41
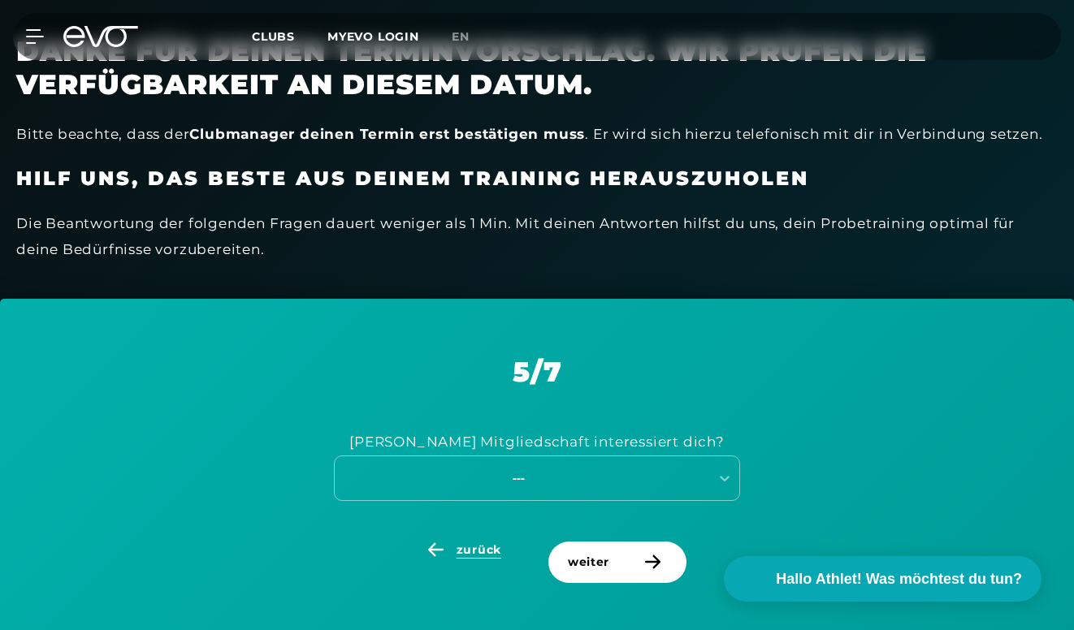
click at [486, 549] on span "zurück" at bounding box center [478, 550] width 45 height 17
click at [543, 495] on div "[PERSON_NAME] Vorerfahrung hast du? ---" at bounding box center [537, 464] width 992 height 153
click at [532, 475] on div "---" at bounding box center [518, 478] width 365 height 19
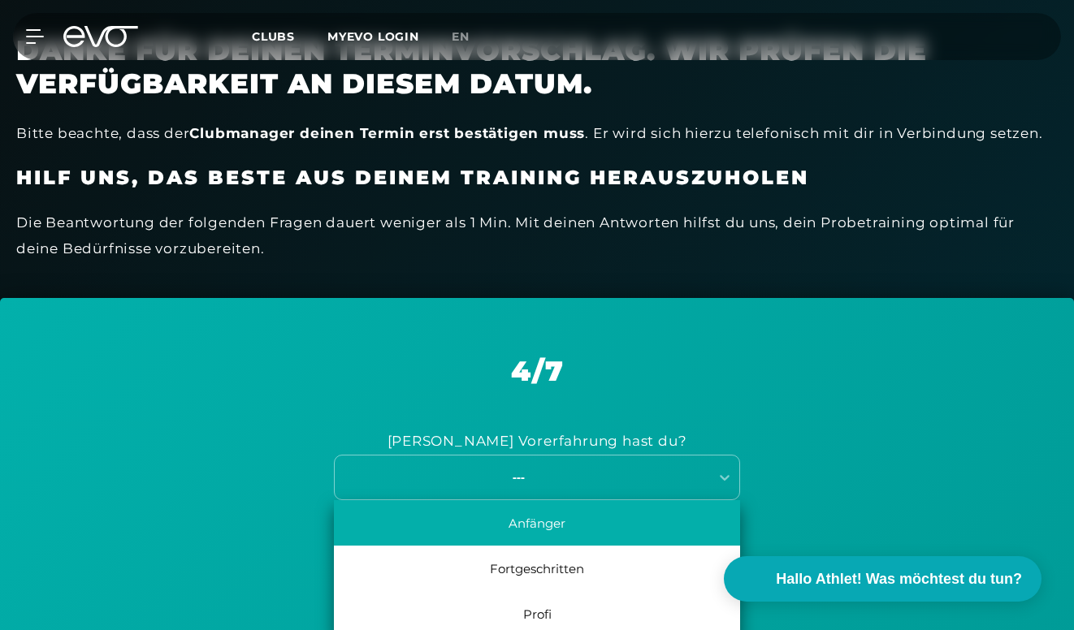
scroll to position [516, 0]
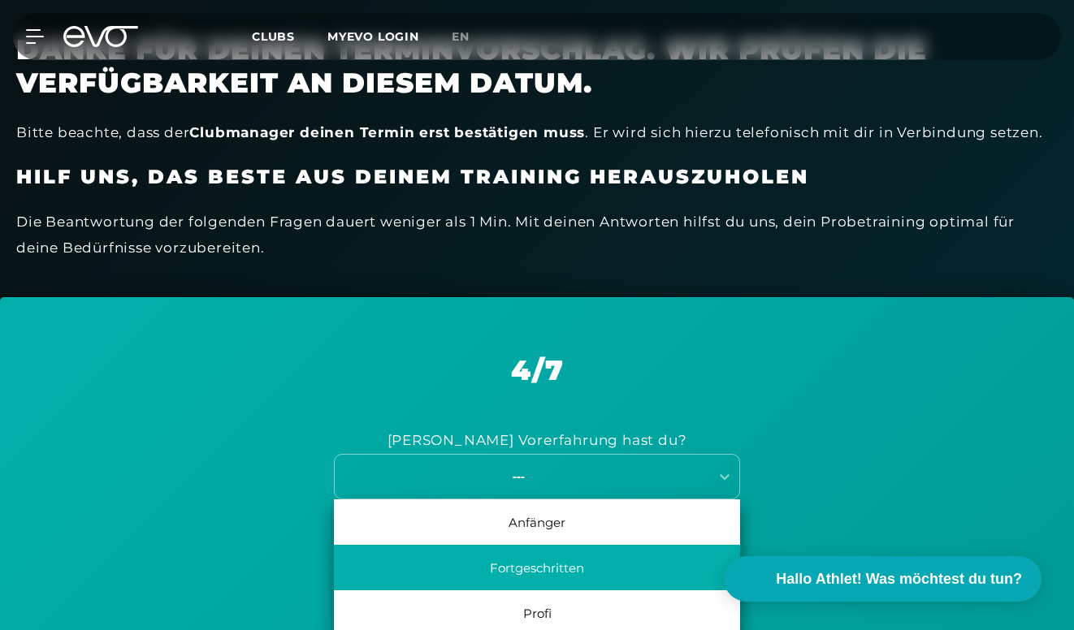
click at [550, 568] on div "Fortgeschritten" at bounding box center [537, 567] width 406 height 45
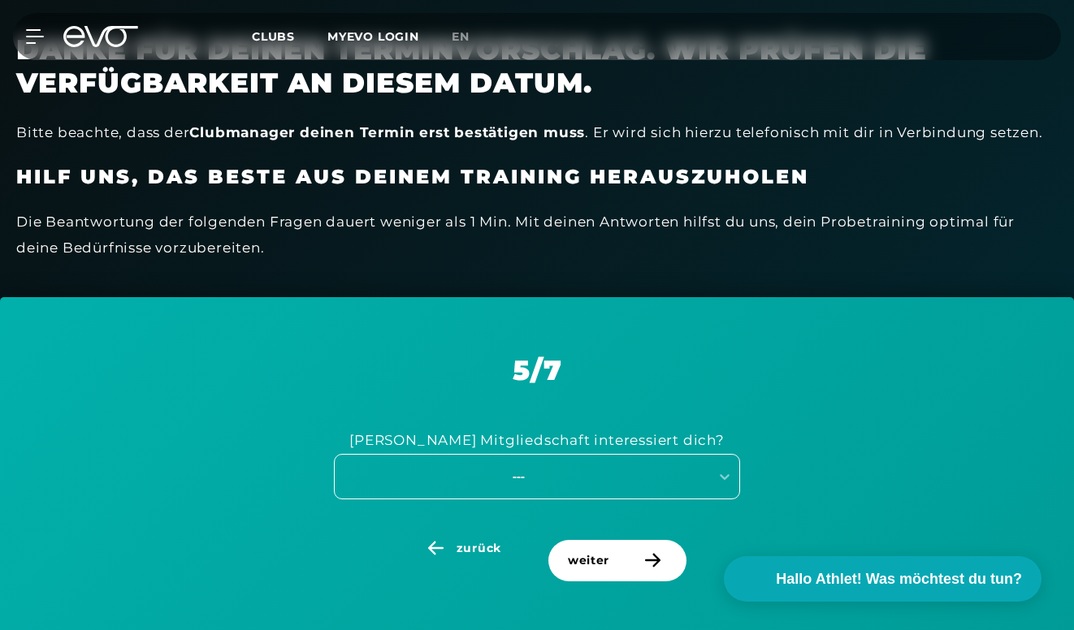
click at [525, 473] on div "---" at bounding box center [518, 476] width 365 height 19
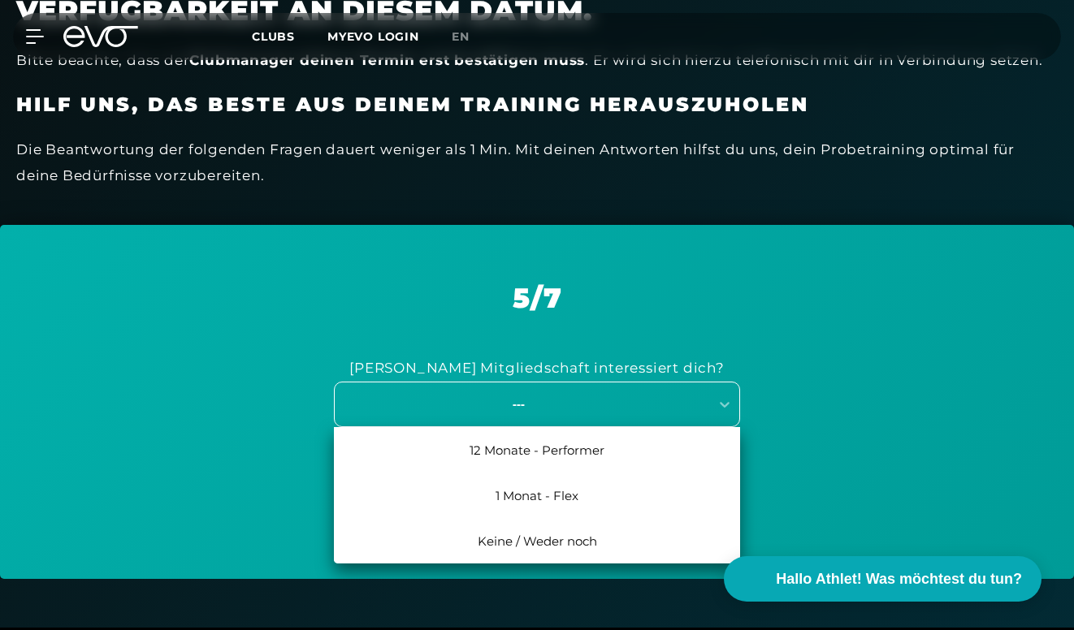
scroll to position [659, 0]
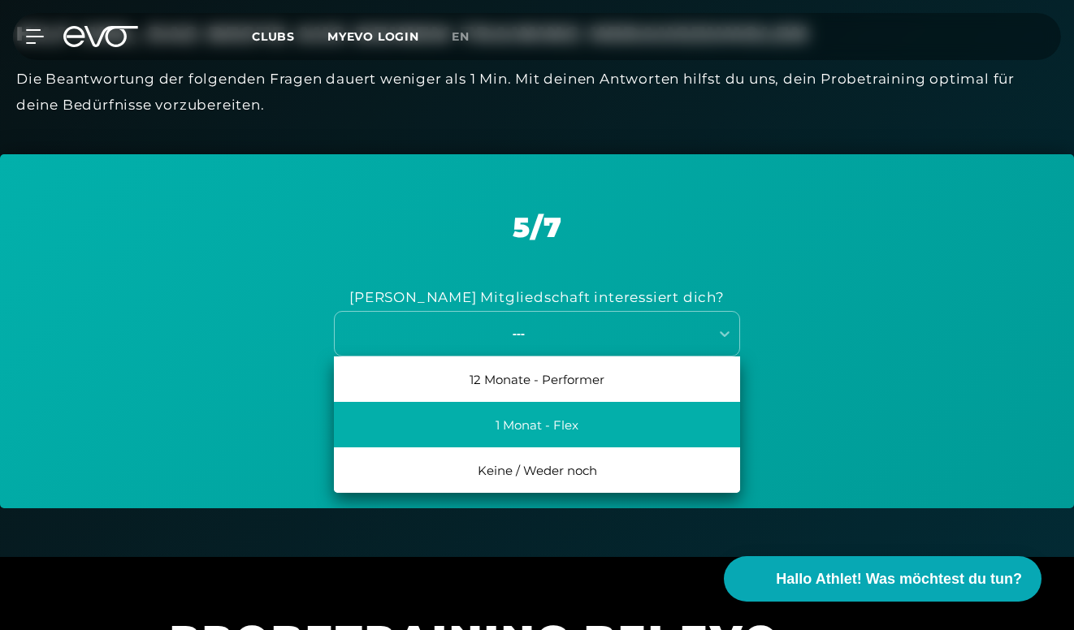
click at [550, 437] on div "1 Monat - Flex" at bounding box center [537, 424] width 406 height 45
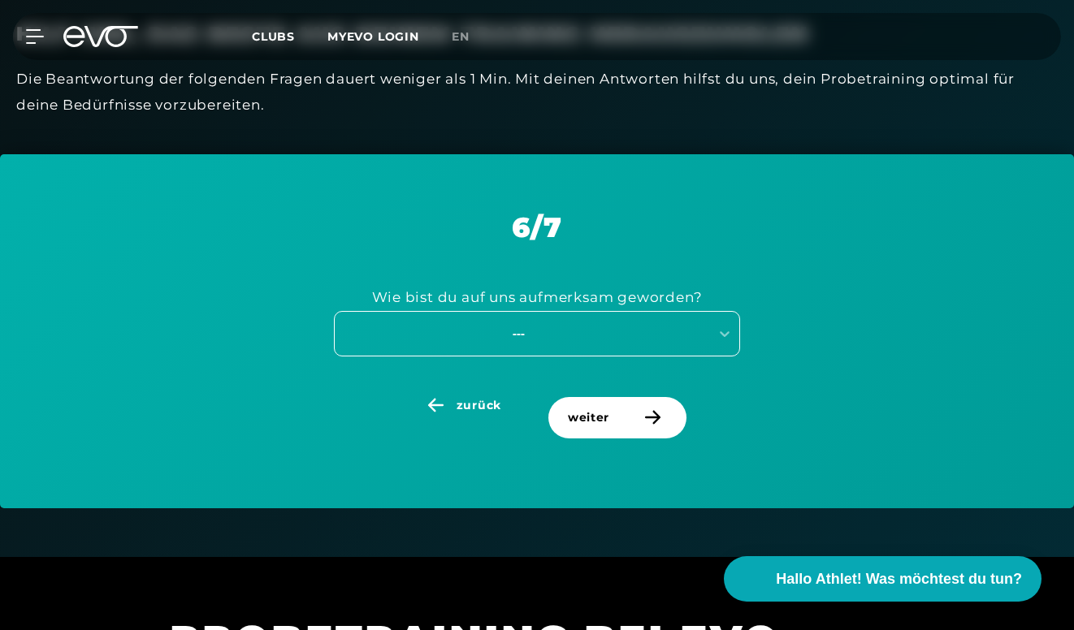
click at [567, 325] on div "---" at bounding box center [518, 333] width 365 height 19
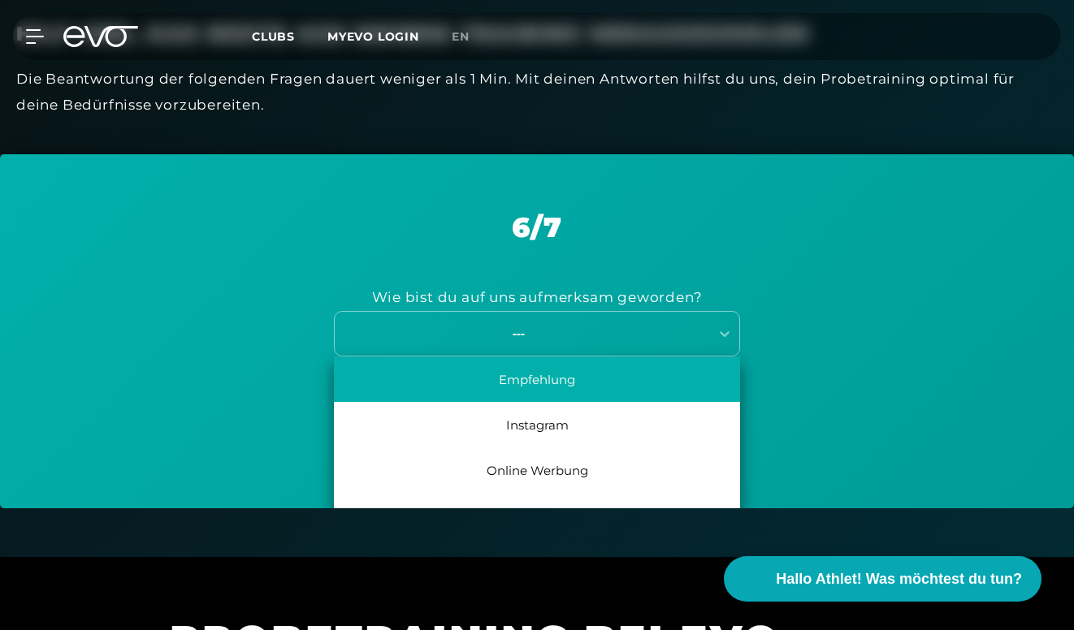
click at [568, 374] on div "Empfehlung" at bounding box center [537, 379] width 406 height 45
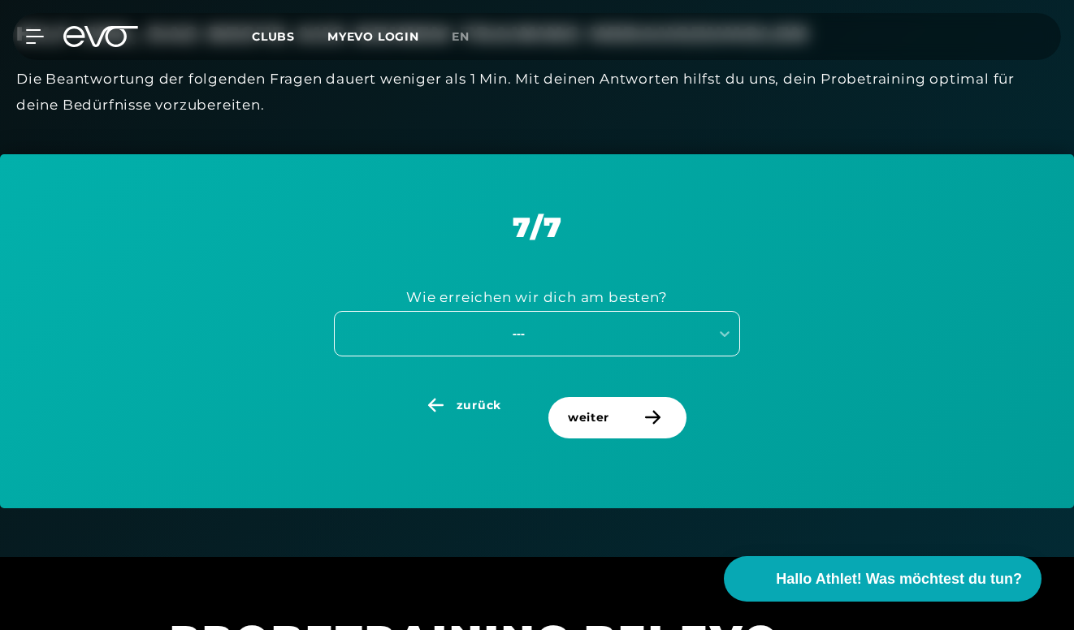
click at [580, 335] on div "---" at bounding box center [518, 333] width 365 height 19
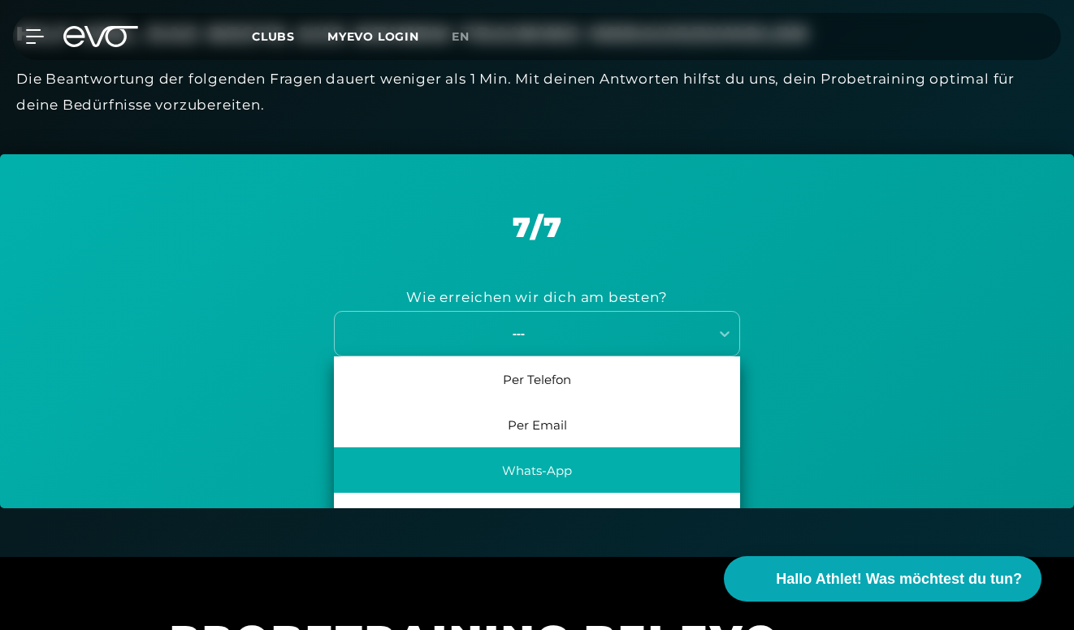
click at [570, 464] on div "Whats-App" at bounding box center [537, 469] width 406 height 45
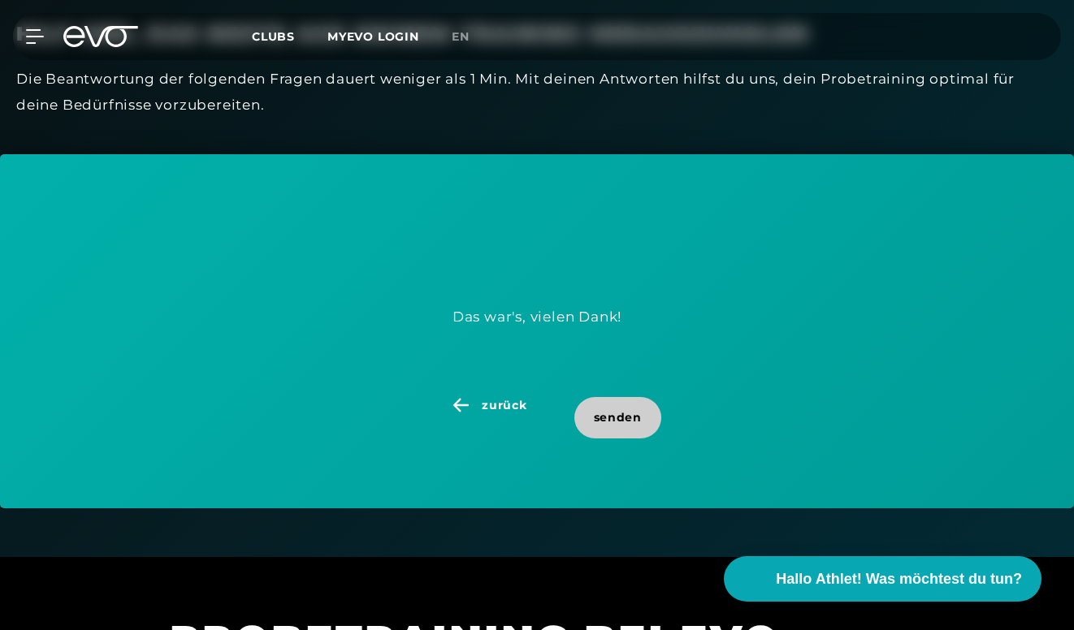
click at [599, 409] on span "senden" at bounding box center [618, 417] width 48 height 17
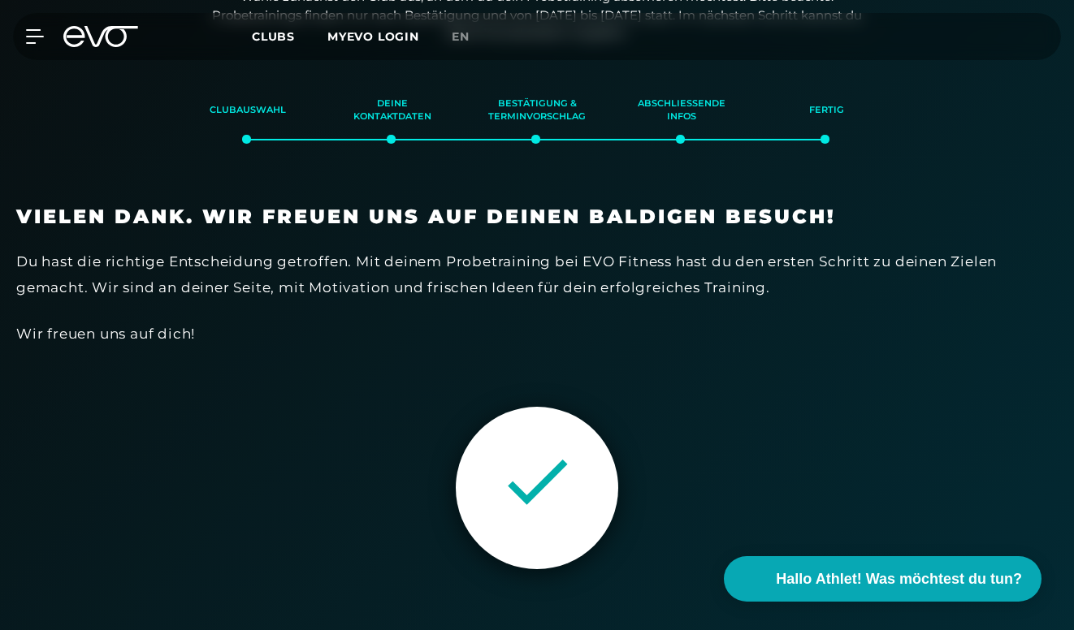
scroll to position [343, 0]
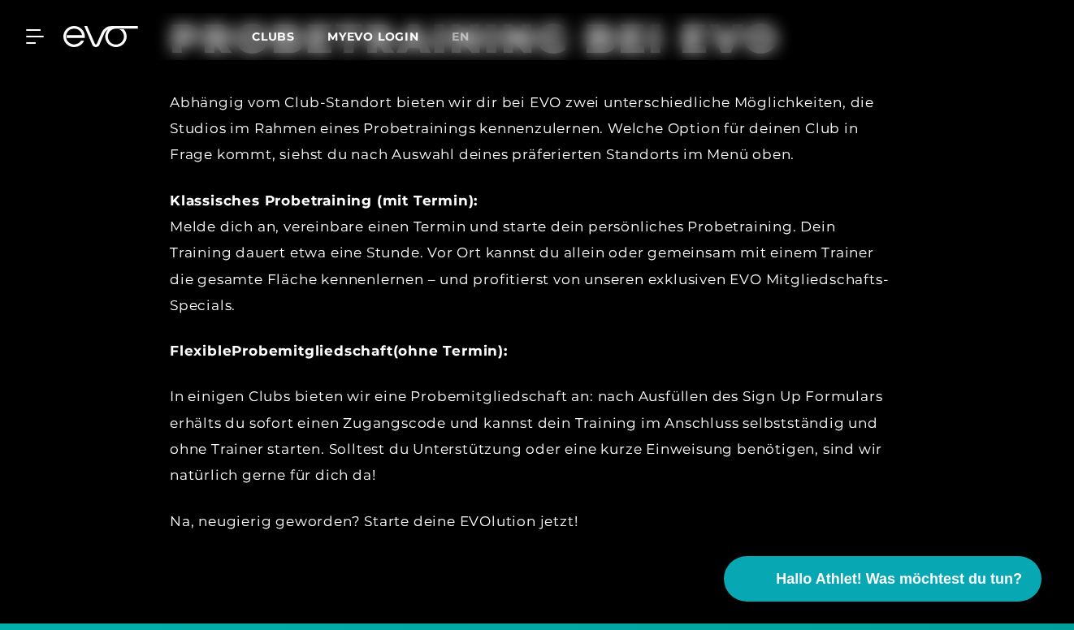
scroll to position [1200, 0]
